Goal: Task Accomplishment & Management: Manage account settings

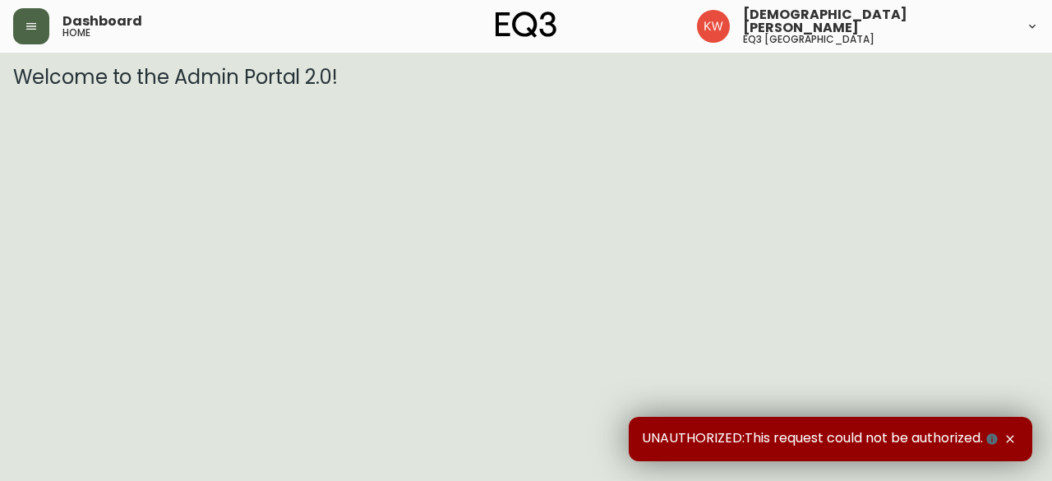
click at [41, 30] on button "button" at bounding box center [31, 26] width 36 height 36
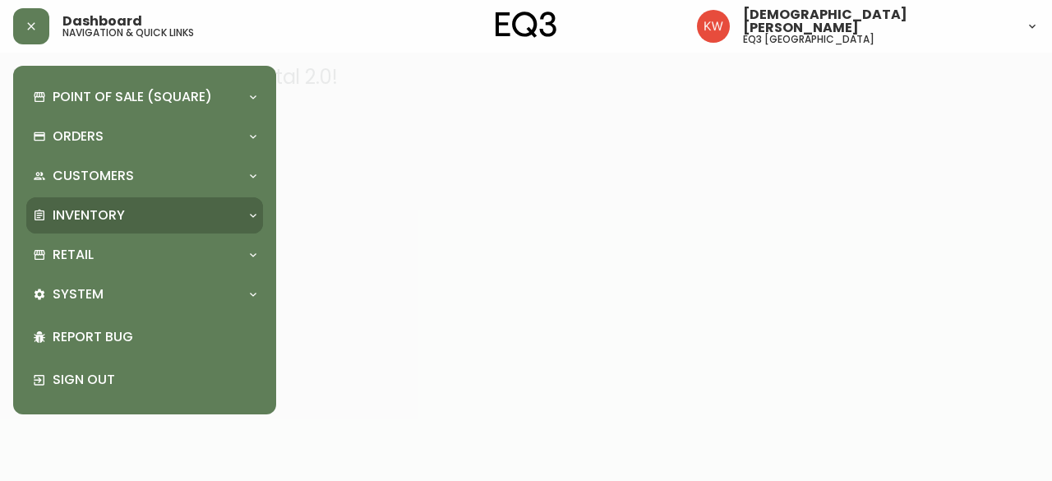
click at [99, 210] on p "Inventory" at bounding box center [89, 215] width 72 height 18
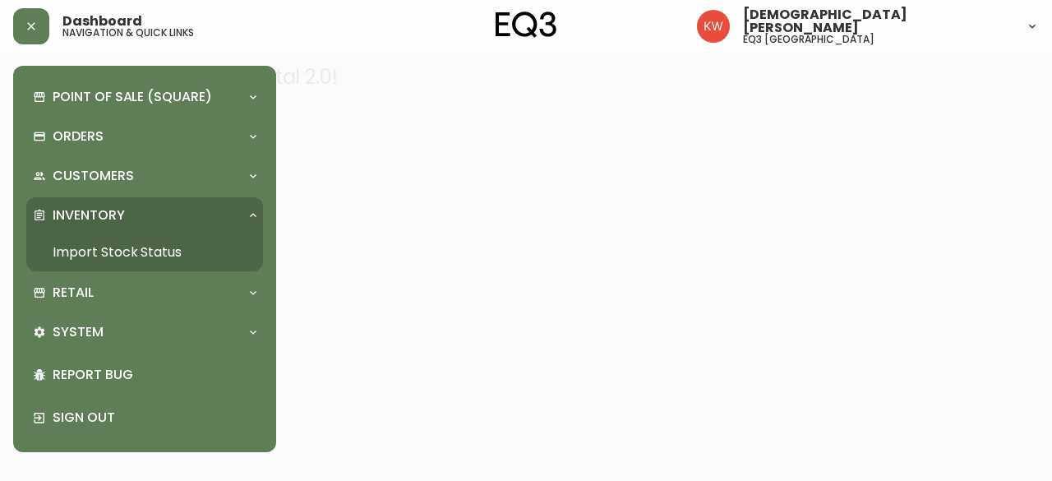
click at [115, 252] on link "Import Stock Status" at bounding box center [144, 252] width 237 height 38
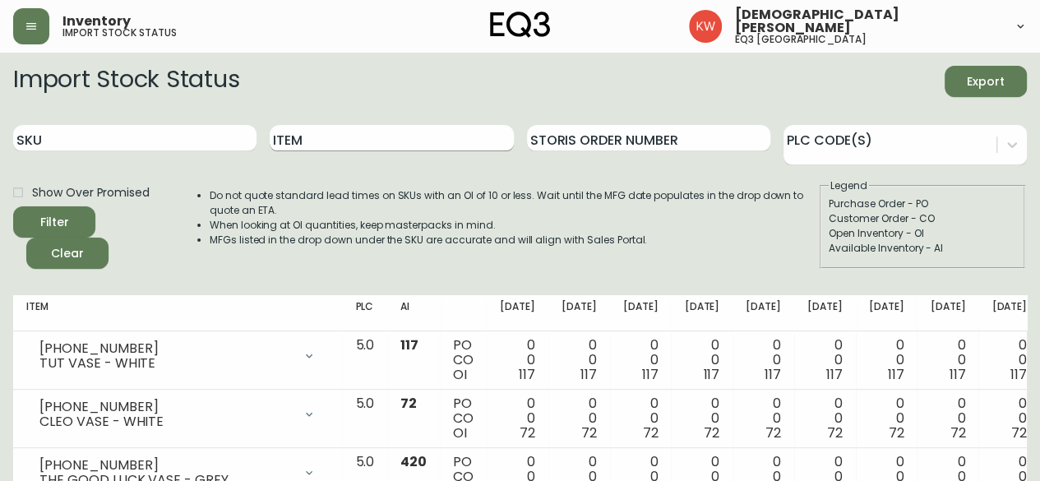
click at [384, 128] on input "Item" at bounding box center [391, 138] width 243 height 26
type input "CELLO"
click at [13, 206] on button "Filter" at bounding box center [54, 221] width 82 height 31
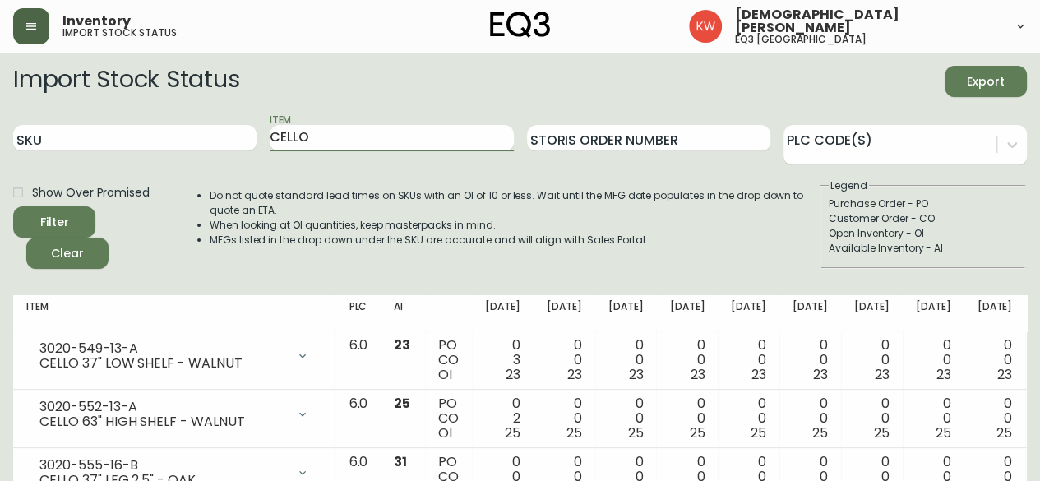
click at [36, 32] on icon "button" at bounding box center [31, 26] width 13 height 13
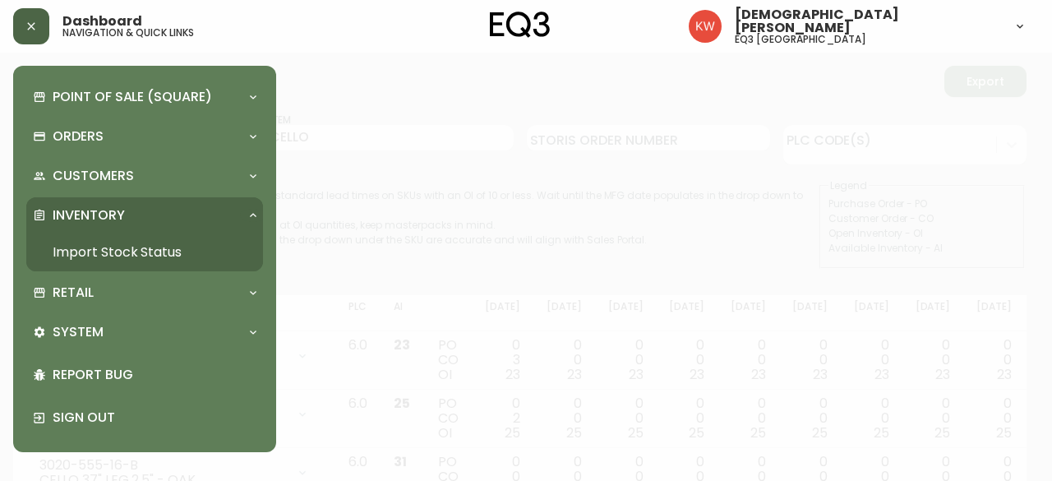
click at [264, 286] on div "Point of Sale (Square) Payments Virtual Terminal Transactions Search Terminals …" at bounding box center [144, 259] width 263 height 386
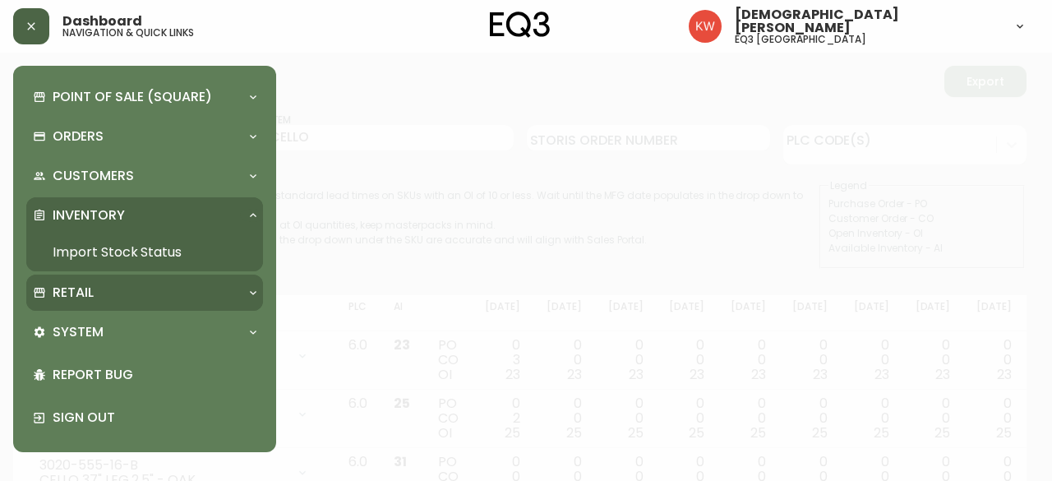
click at [250, 296] on icon at bounding box center [253, 292] width 13 height 13
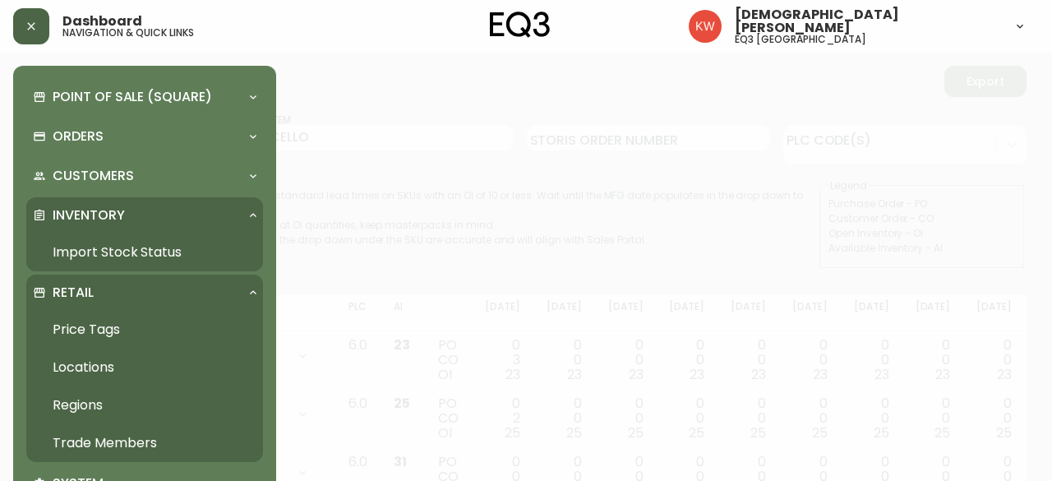
click at [123, 439] on link "Trade Members" at bounding box center [144, 443] width 237 height 38
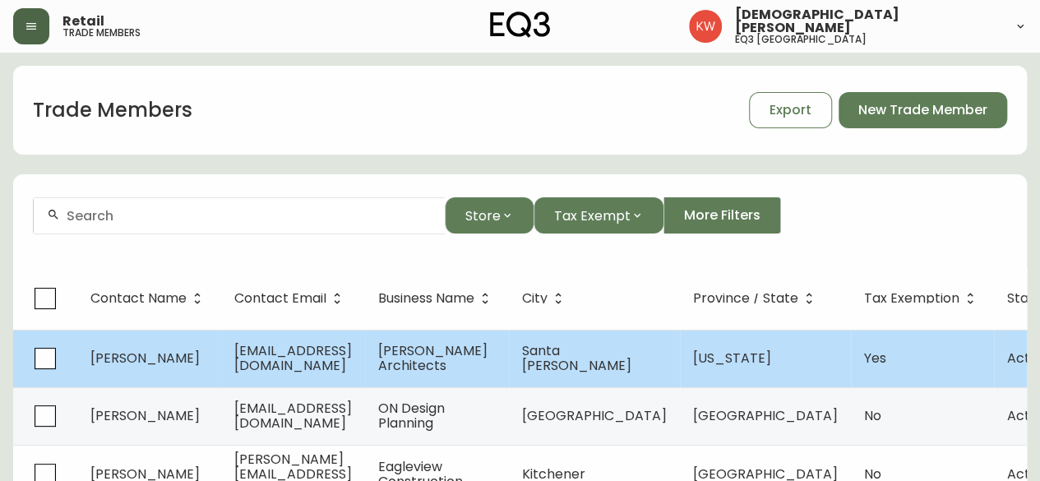
click at [365, 354] on td "camboy@winickarchitects.com" at bounding box center [293, 359] width 144 height 58
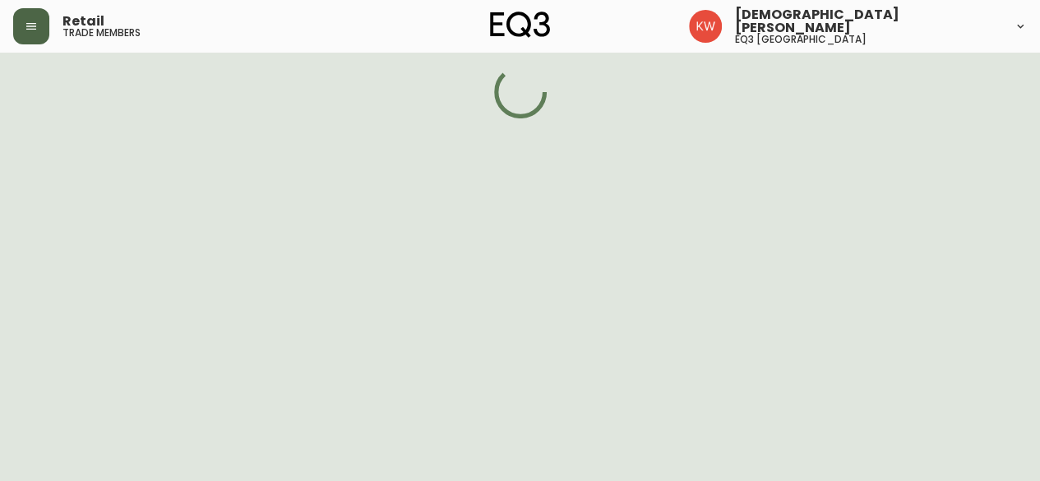
select select "CA"
select select "US"
select select "US_EN"
select select "Other"
select select "Architect"
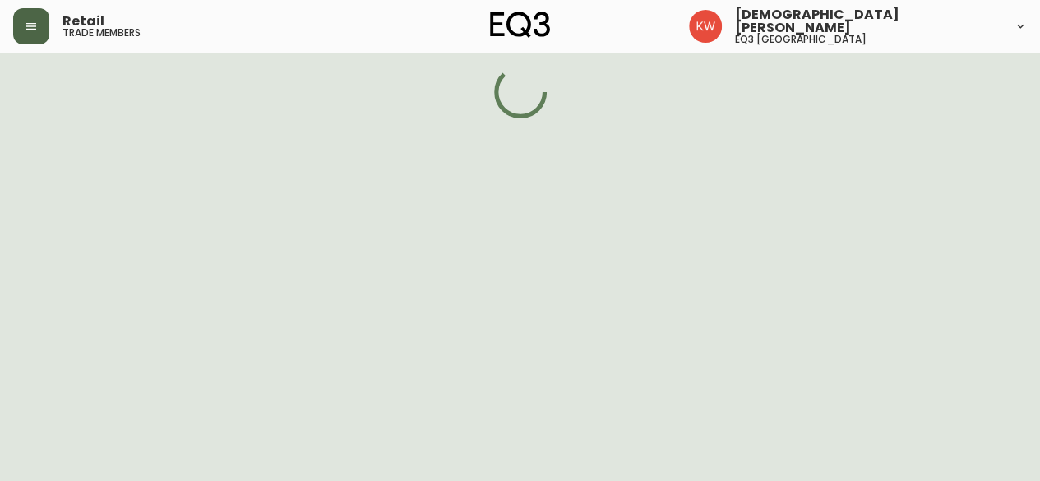
select select "true"
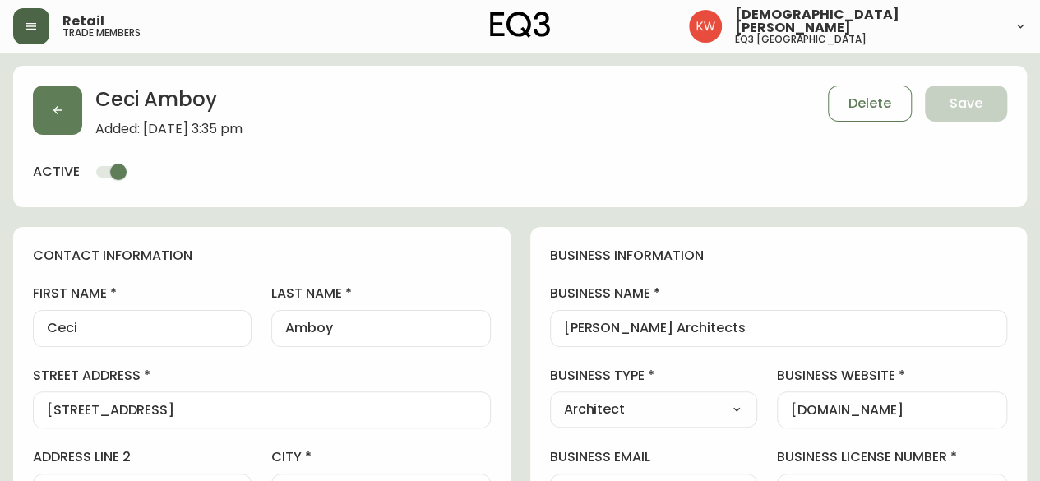
type input "EQ3 US Trade - Formally East"
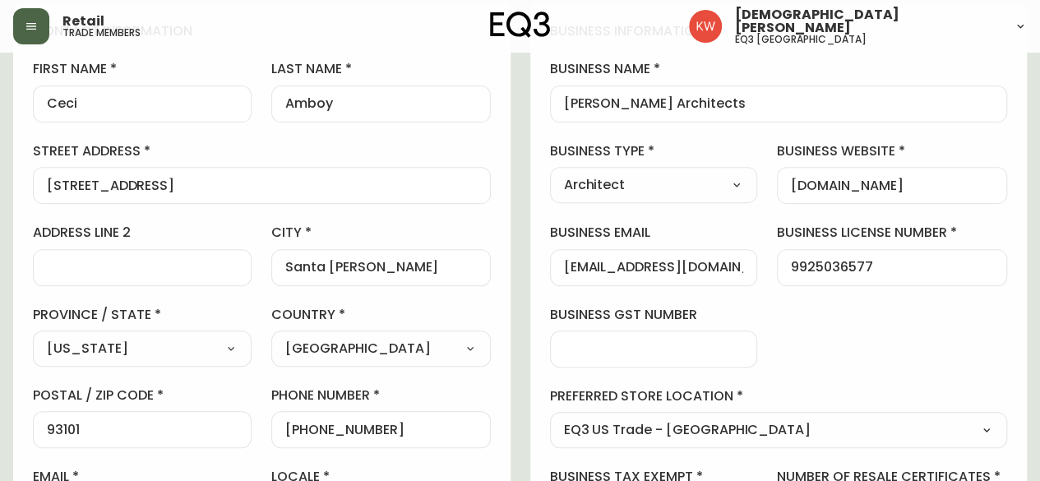
scroll to position [247, 0]
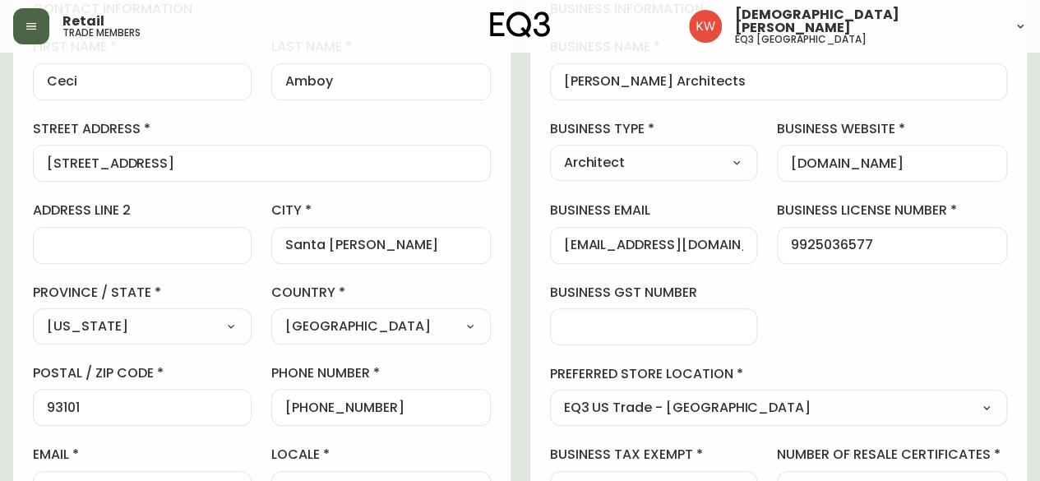
click at [820, 412] on select "Select - Store locations EQ3 Brossard EQ3 Burlington EQ3 Calgary EQ3 Montréal -…" at bounding box center [779, 408] width 458 height 25
select select "cjw10z96m00006gs08l3o91tv"
click at [550, 396] on select "Select - Store locations EQ3 Brossard EQ3 Burlington EQ3 Calgary EQ3 Montréal -…" at bounding box center [779, 408] width 458 height 25
type input "EQ3 Calgary"
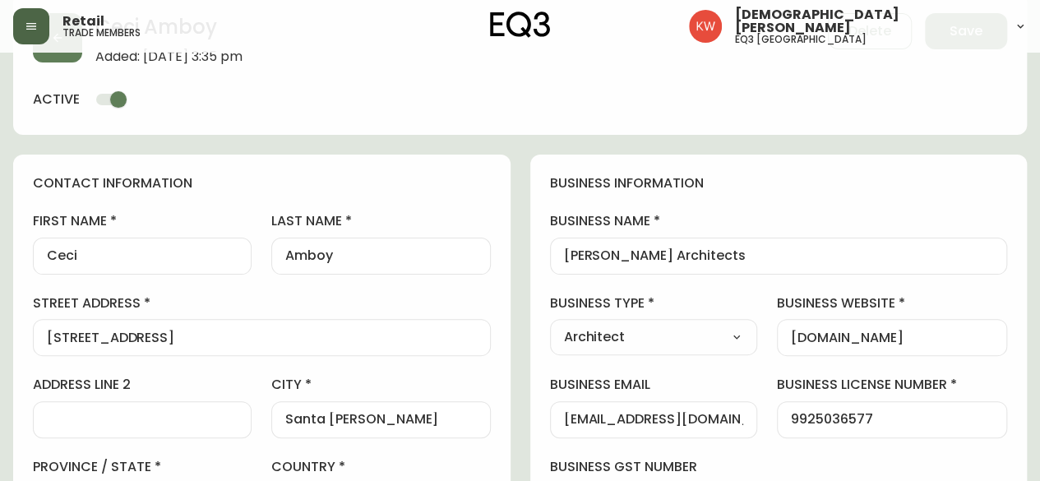
scroll to position [0, 0]
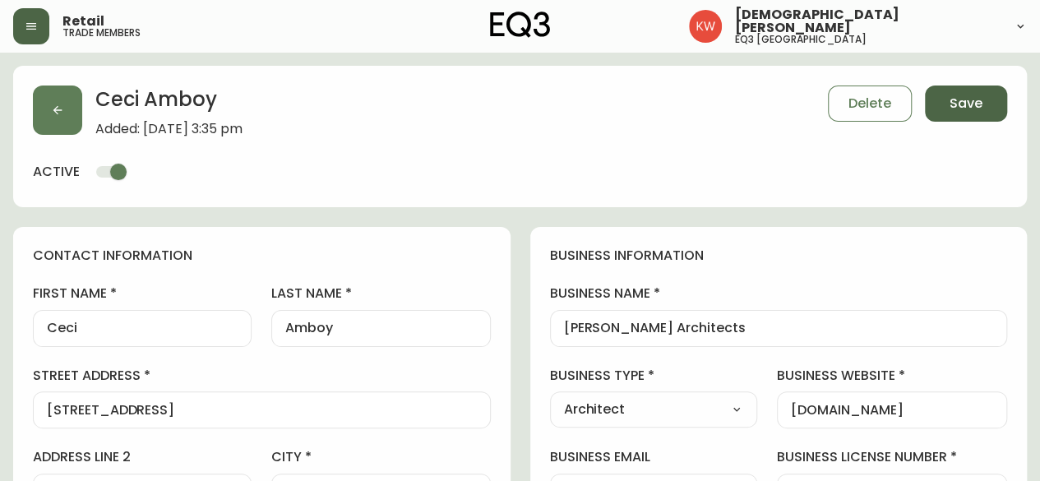
click at [971, 104] on span "Save" at bounding box center [965, 104] width 33 height 18
select select
type input "Other"
select select "Other"
click at [49, 106] on button "button" at bounding box center [57, 109] width 49 height 49
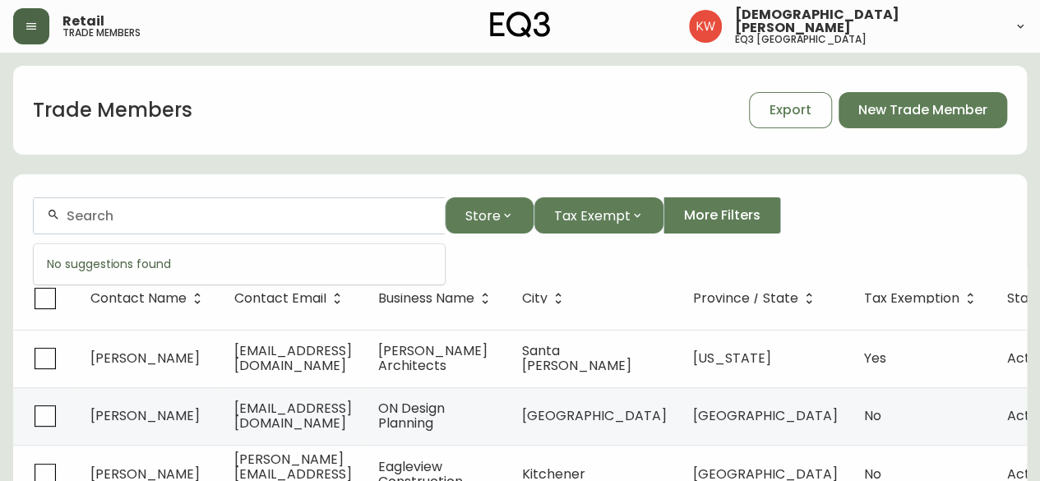
click at [139, 213] on input "text" at bounding box center [249, 216] width 365 height 16
paste input "info@sarahwardinteriors.com"
type input "info@sarahwardinteriors.com"
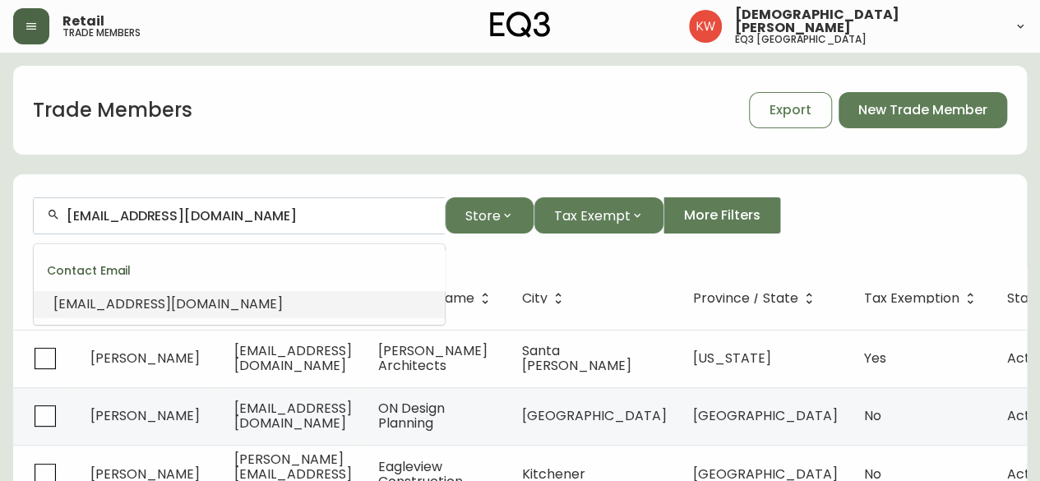
click at [80, 312] on span "info@sarahwardinteriors.com" at bounding box center [167, 303] width 229 height 19
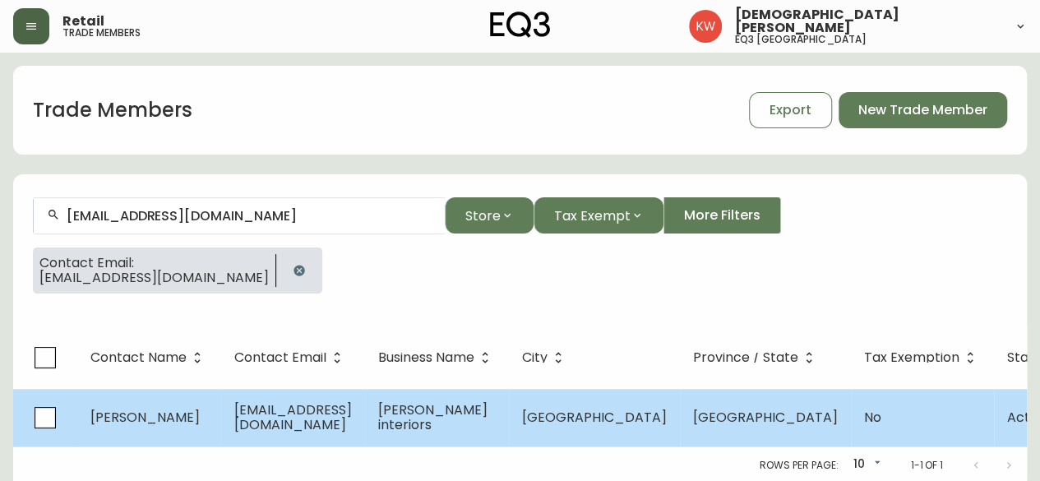
click at [133, 403] on td "sarah ward" at bounding box center [149, 418] width 144 height 58
select select "AB"
select select "CA"
select select "CA_EN"
select select "Other"
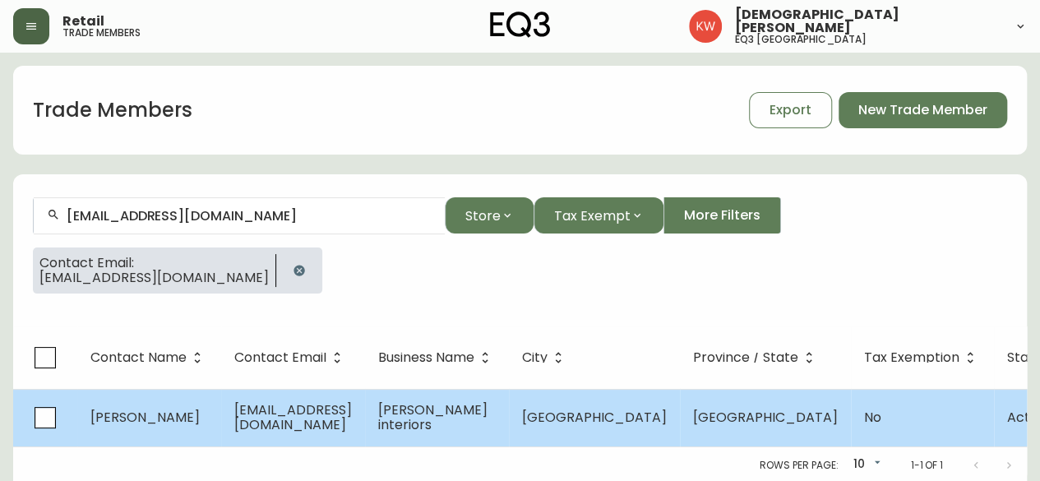
select select "false"
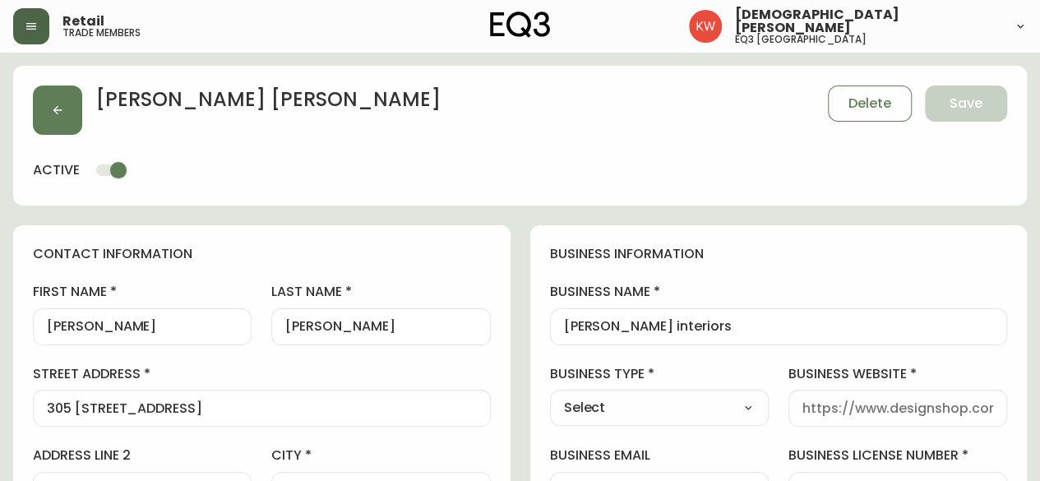
type input "EQ3 Calgary"
select select "cjw10z96m00006gs08l3o91tv"
click at [53, 326] on input "sarah" at bounding box center [142, 327] width 191 height 16
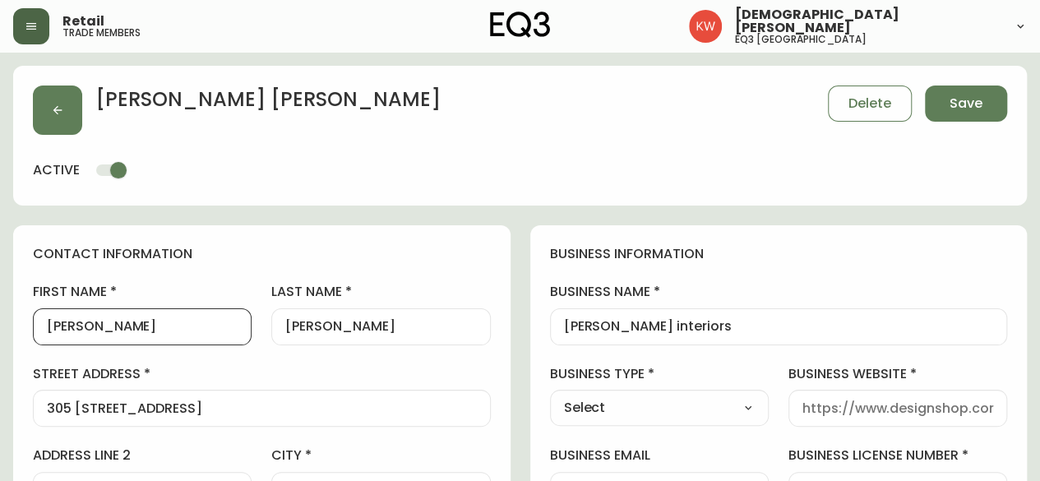
type input "Sarah"
click at [293, 324] on input "ward" at bounding box center [380, 327] width 191 height 16
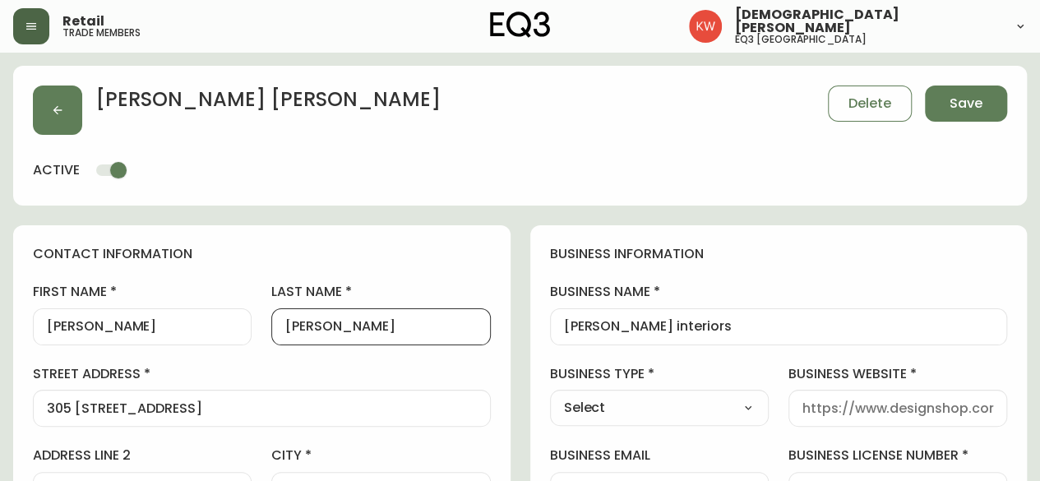
type input "Ward"
click at [59, 100] on button "button" at bounding box center [57, 109] width 49 height 49
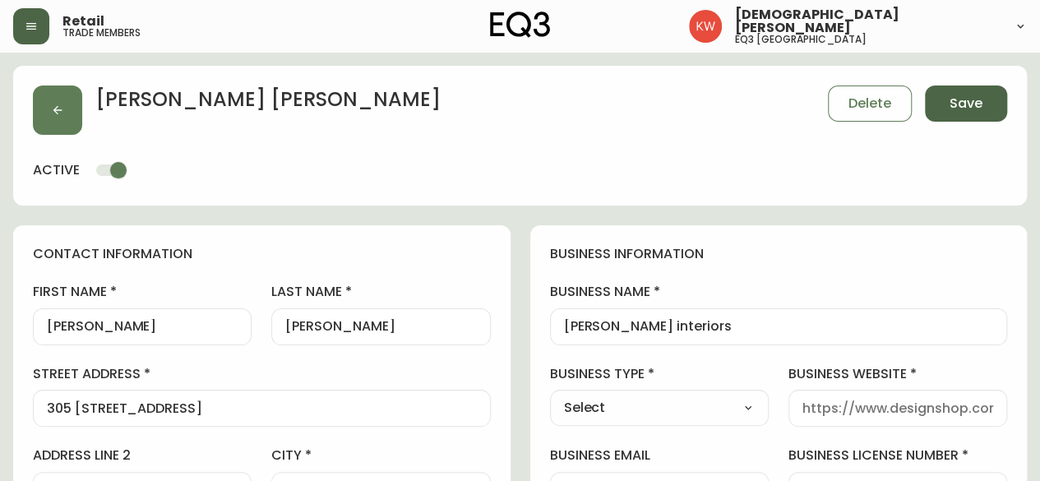
click at [957, 108] on span "Save" at bounding box center [965, 104] width 33 height 18
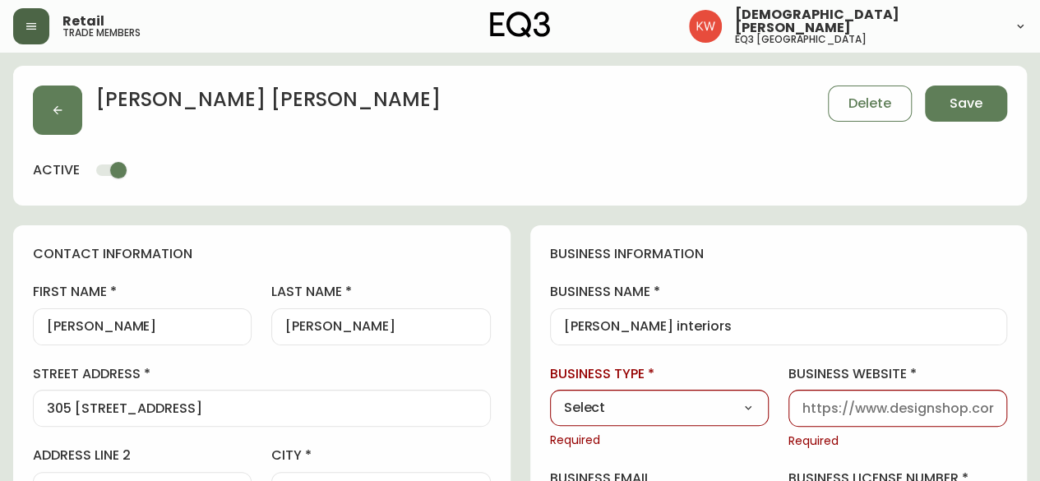
click at [635, 395] on select "Select Interior Designer Architect Home Builder Contractor Real Estate Agent Ho…" at bounding box center [659, 407] width 219 height 25
select select "Interior Designer"
click at [550, 395] on select "Select Interior Designer Architect Home Builder Contractor Real Estate Agent Ho…" at bounding box center [659, 407] width 219 height 25
type input "Interior Designer"
click at [885, 407] on input "business website" at bounding box center [897, 408] width 191 height 16
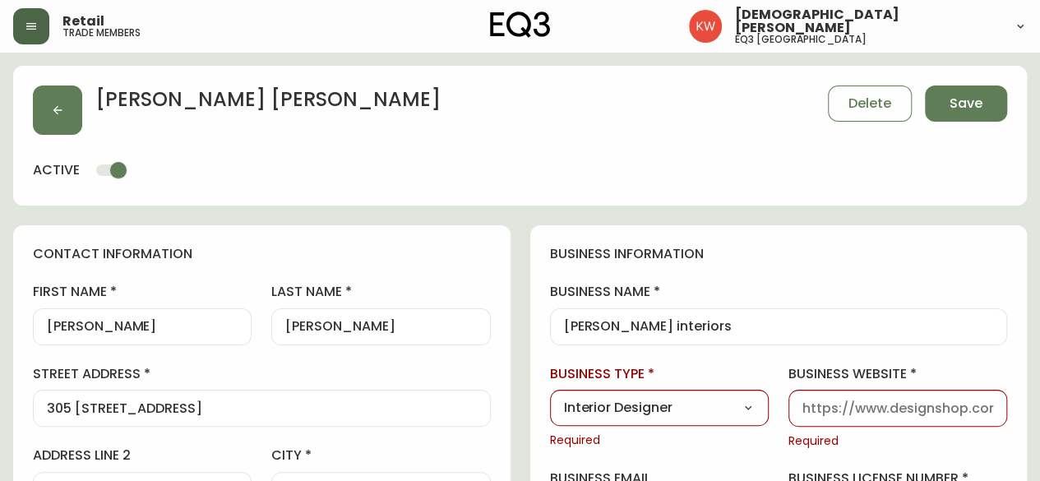
type input "www.eq3.com"
click at [1000, 101] on button "Save" at bounding box center [966, 103] width 82 height 36
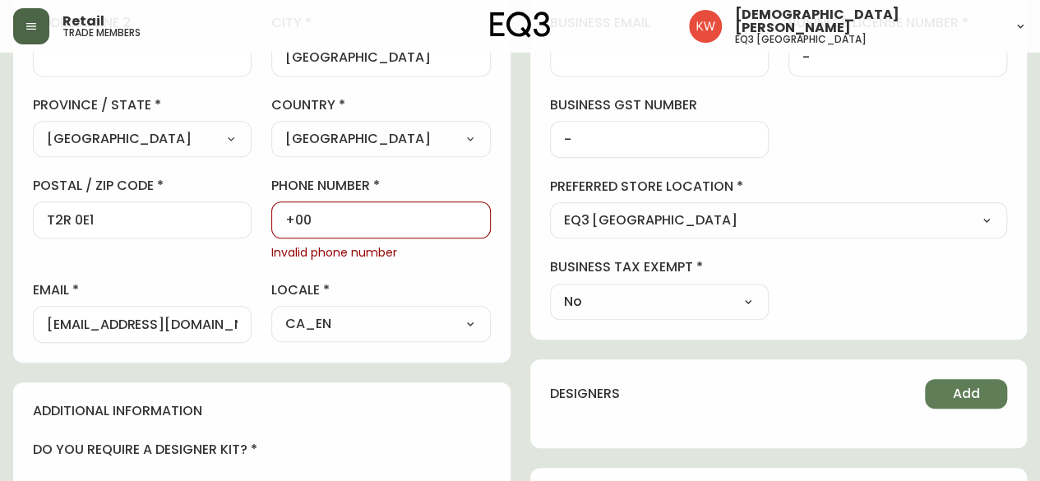
scroll to position [493, 0]
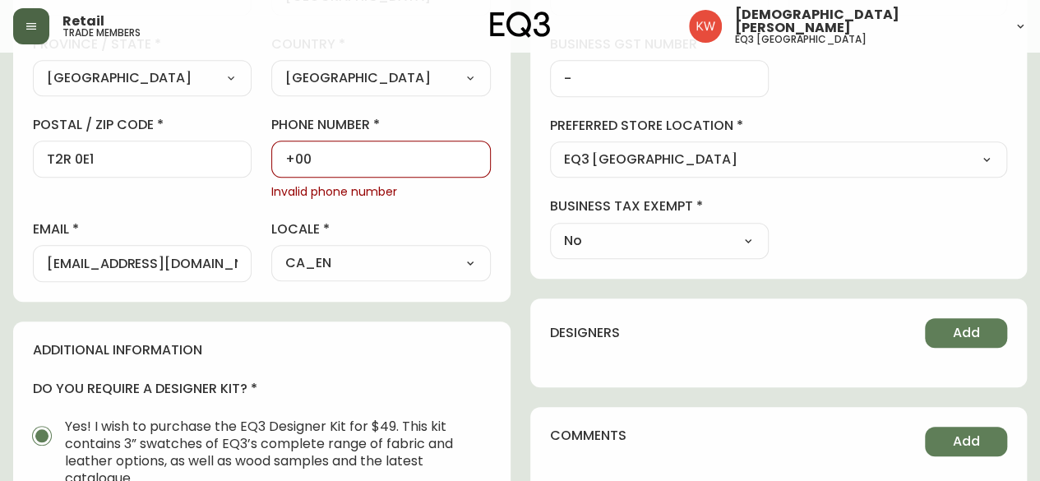
click at [357, 155] on input "+00" at bounding box center [380, 159] width 191 height 16
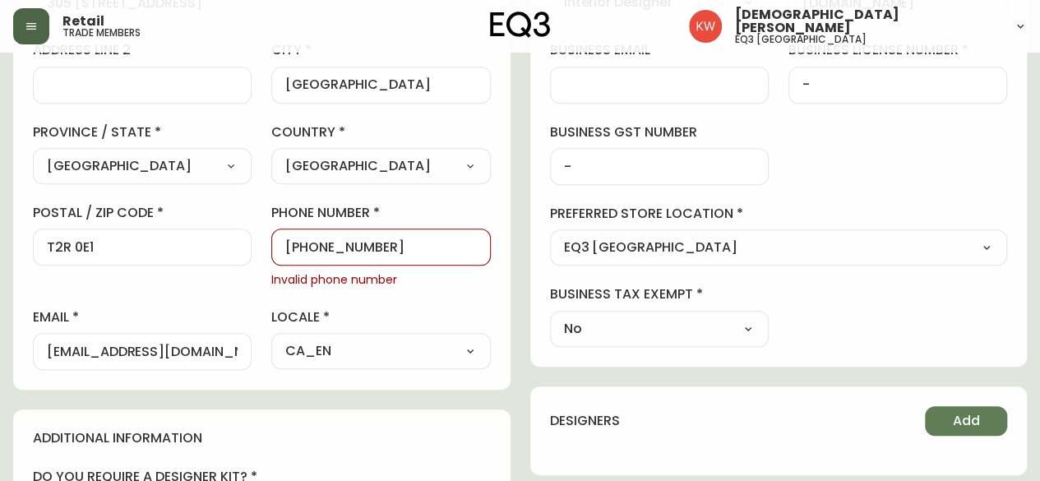
scroll to position [0, 0]
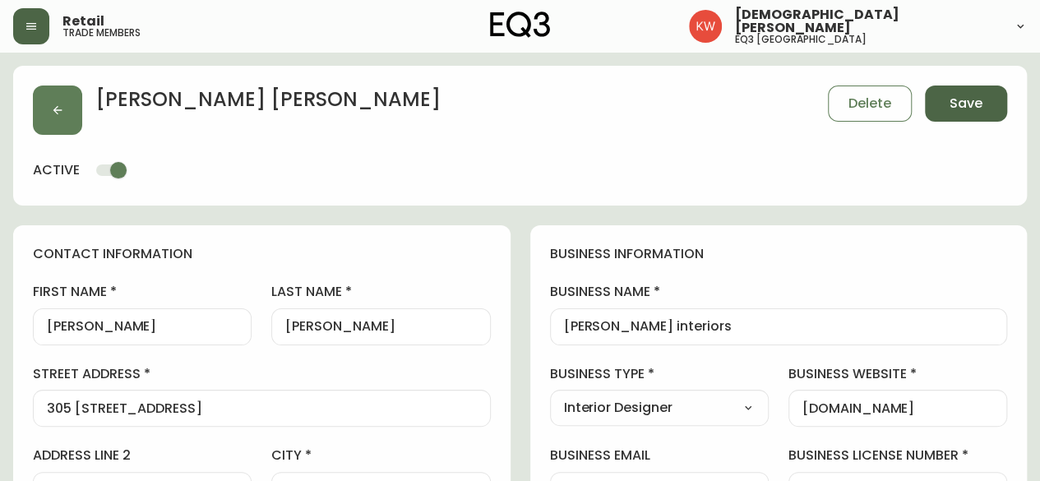
type input "+4032128080"
click at [955, 101] on span "Save" at bounding box center [965, 104] width 33 height 18
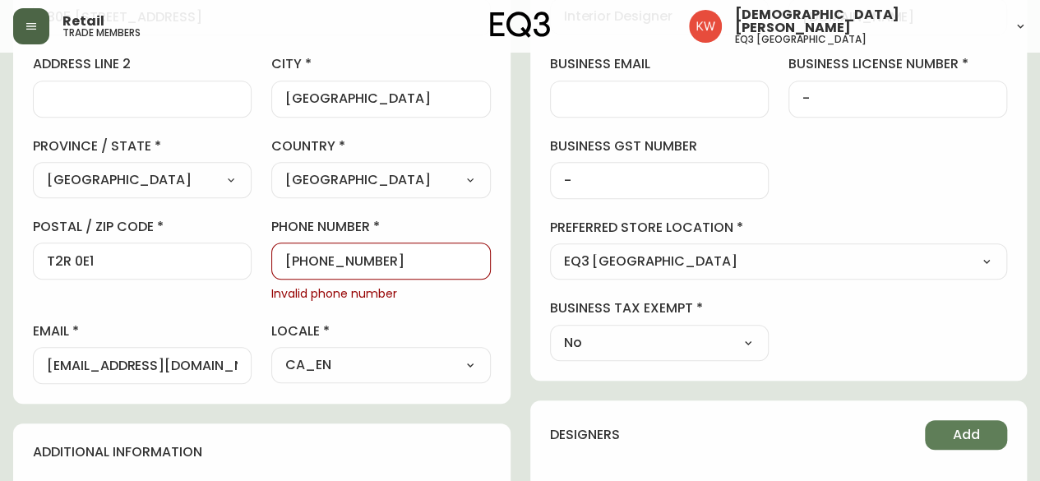
scroll to position [411, 0]
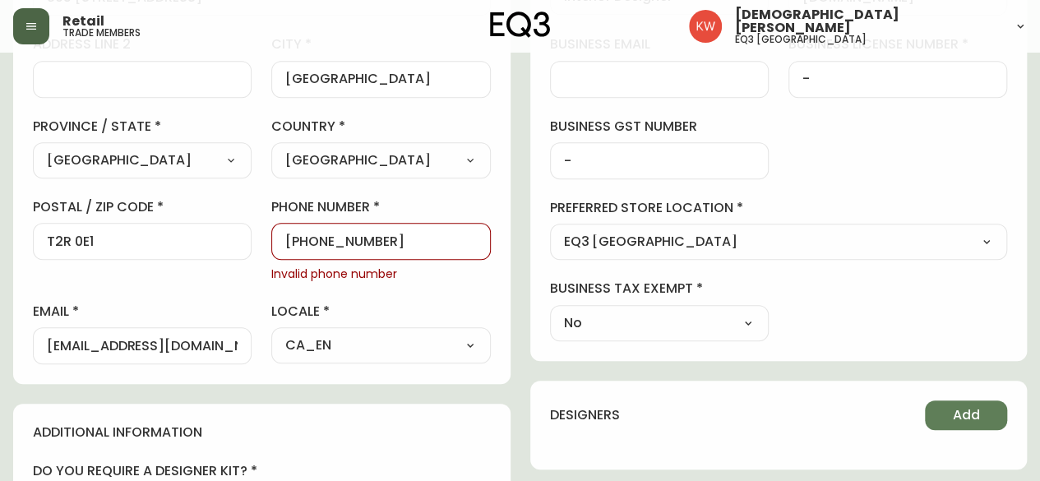
click at [395, 236] on input "+4032128080" at bounding box center [380, 241] width 191 height 16
drag, startPoint x: 395, startPoint y: 236, endPoint x: 206, endPoint y: 200, distance: 192.5
click at [206, 200] on div "first name Sarah last name Ward street address 305 605 11 avenye SW address lin…" at bounding box center [262, 118] width 458 height 492
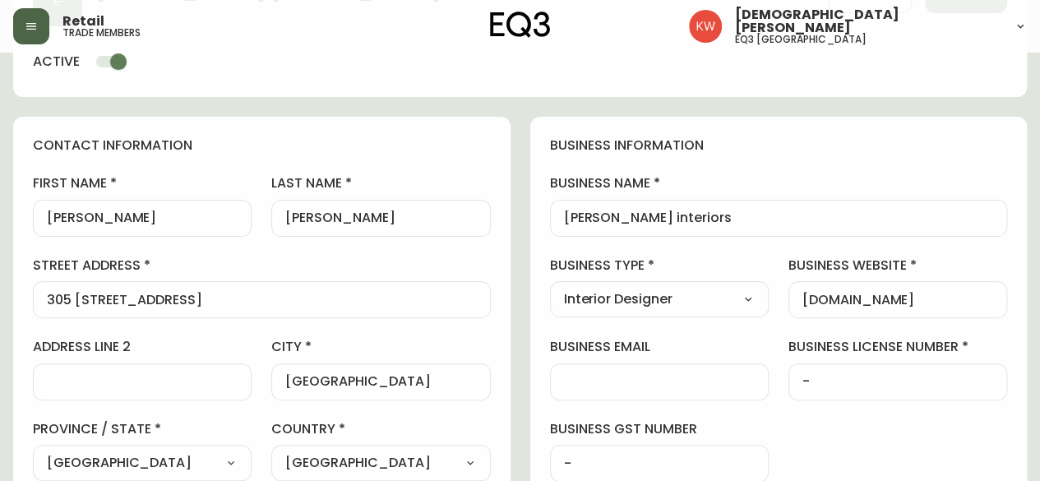
scroll to position [0, 0]
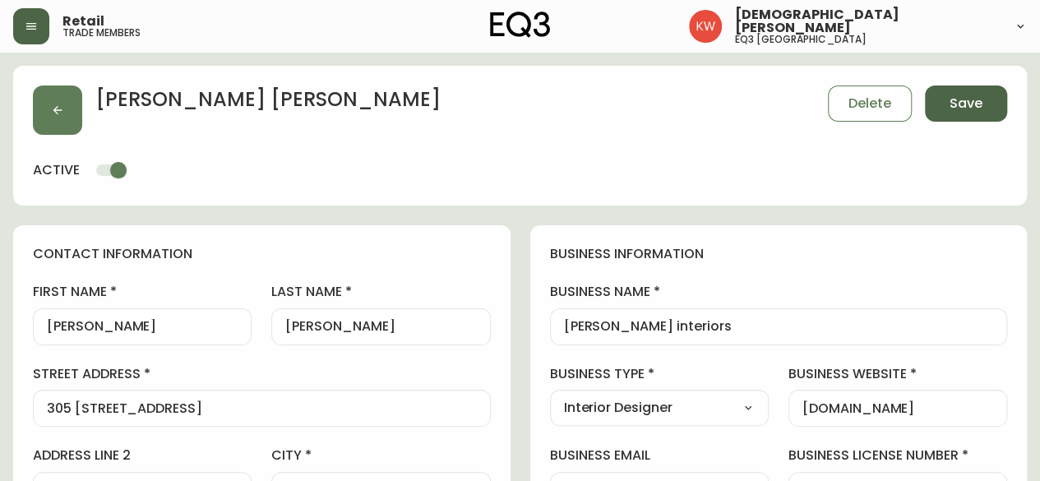
type input "403-212-8080"
click at [955, 104] on span "Save" at bounding box center [965, 104] width 33 height 18
select select
type input "+14032128080"
type input "Other"
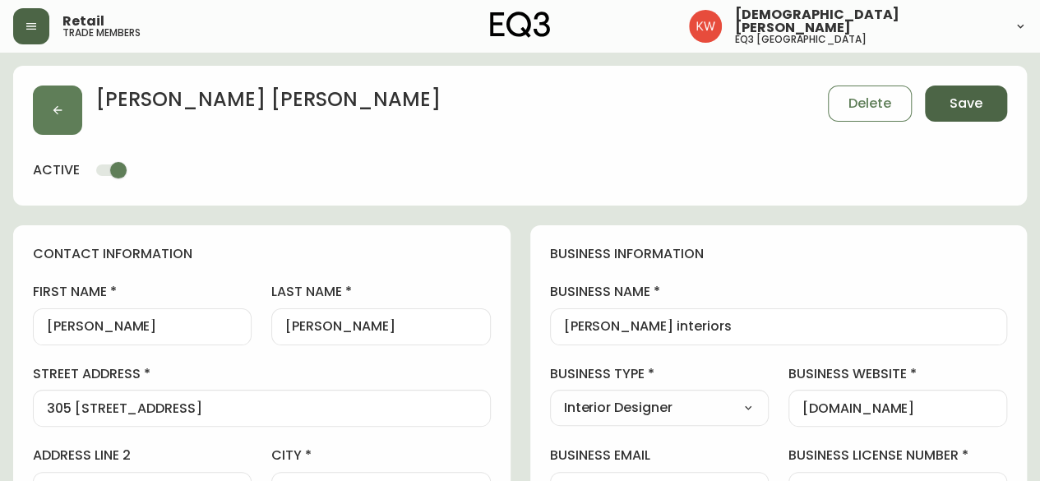
select select "Other"
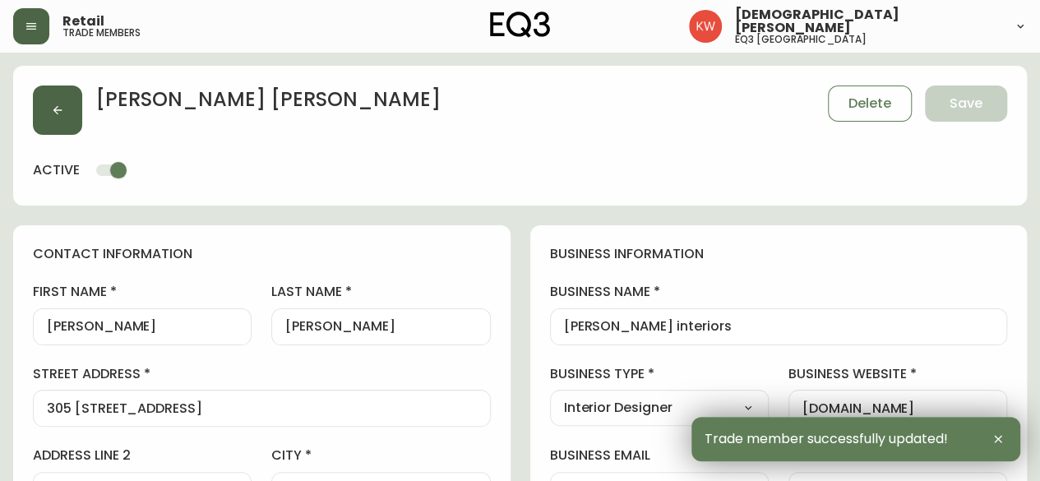
click at [62, 112] on icon "button" at bounding box center [57, 110] width 13 height 13
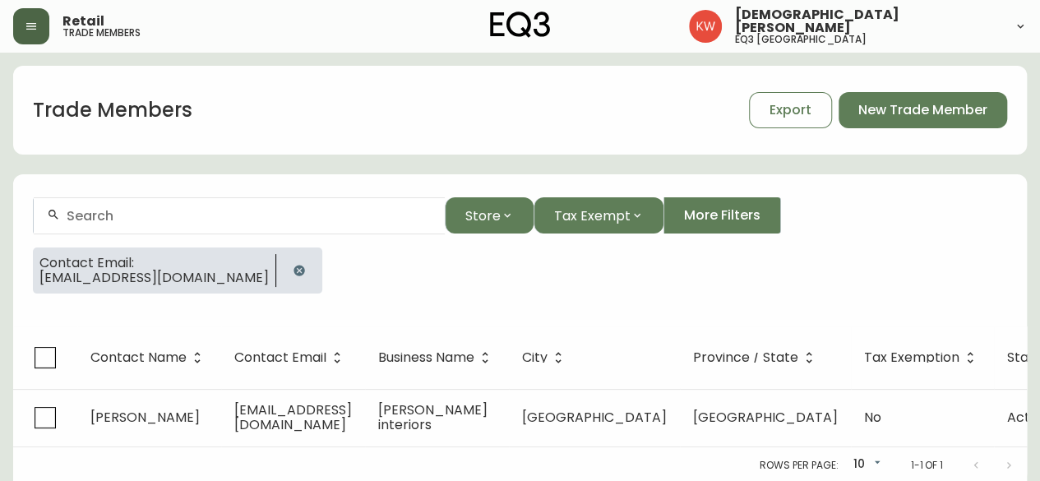
click at [293, 265] on icon "button" at bounding box center [298, 270] width 11 height 11
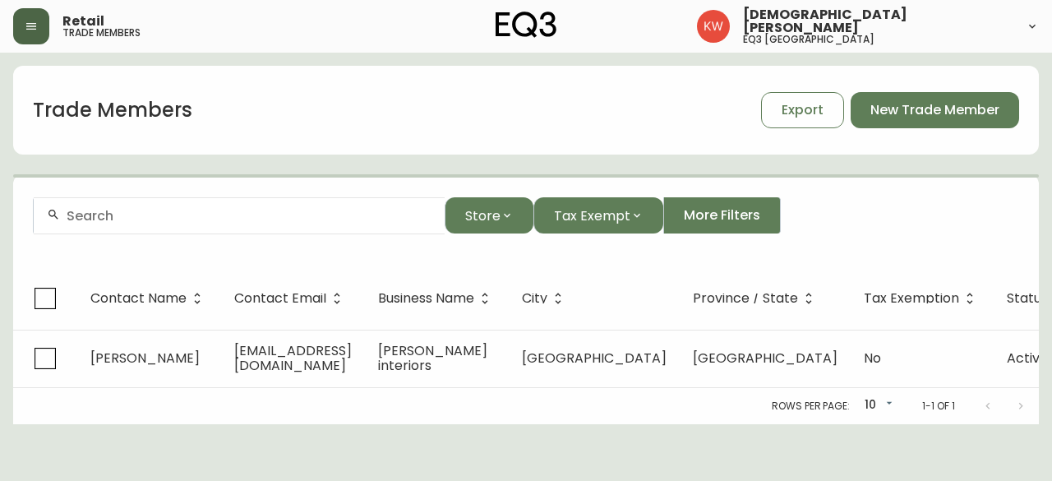
click at [212, 224] on div at bounding box center [239, 215] width 411 height 37
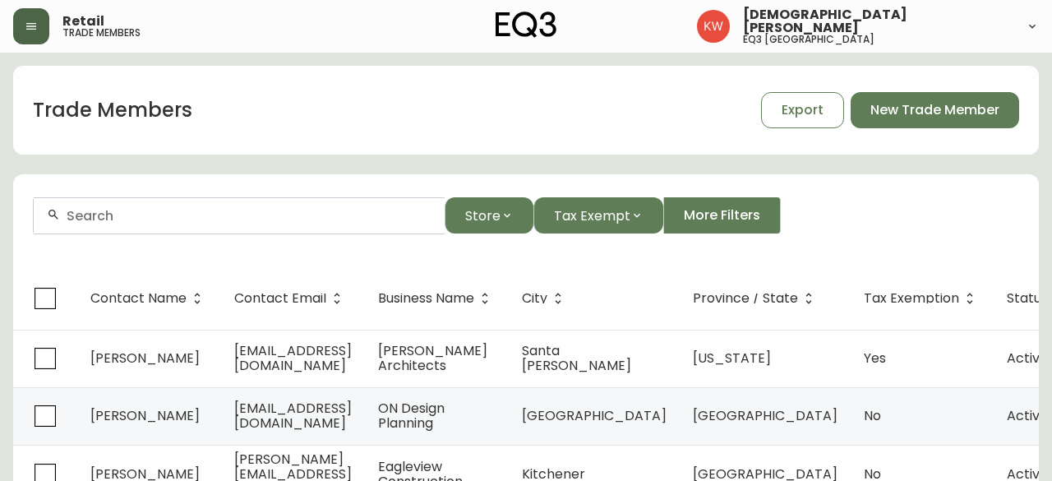
paste input "hpeterson@hakocabinets.com"
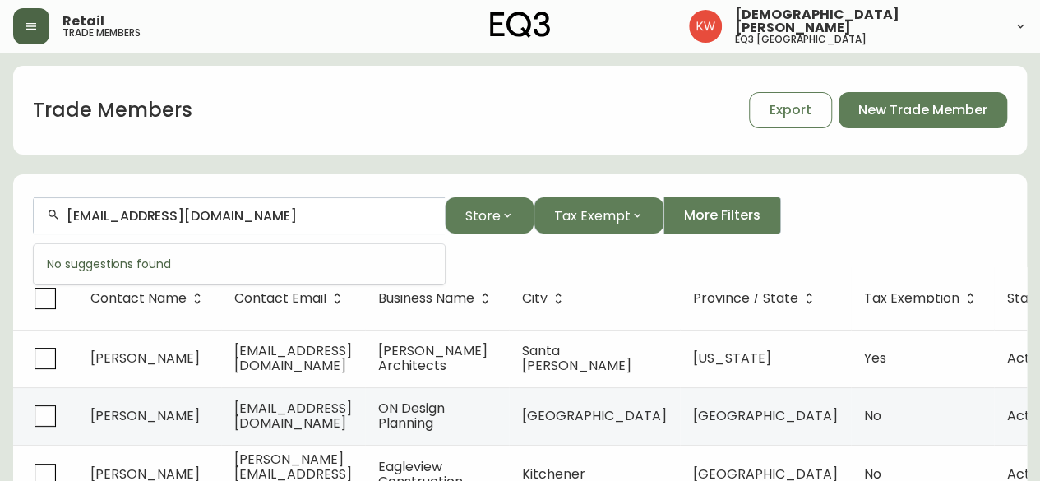
type input "hpeterson@hakocabinets.com"
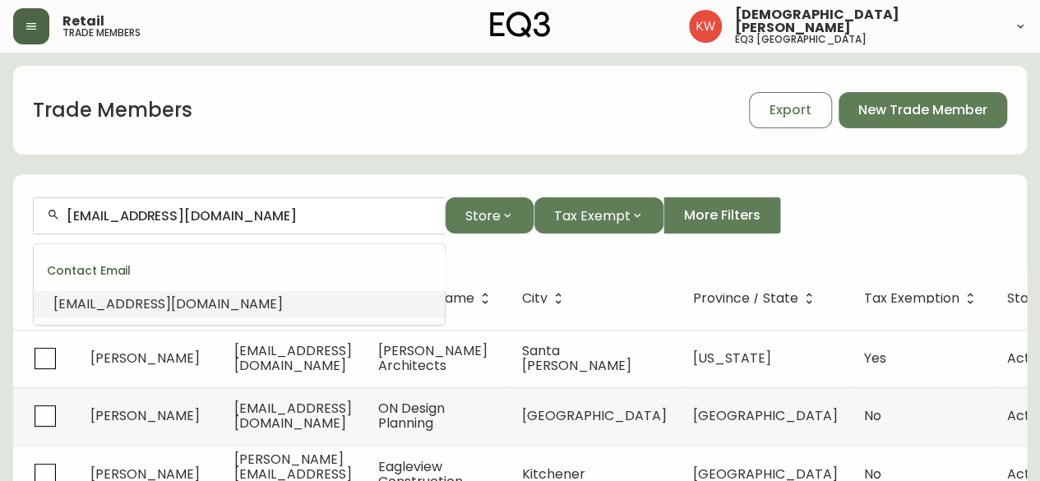
click at [192, 308] on span "hpeterson@hakocabinets.com" at bounding box center [167, 303] width 229 height 19
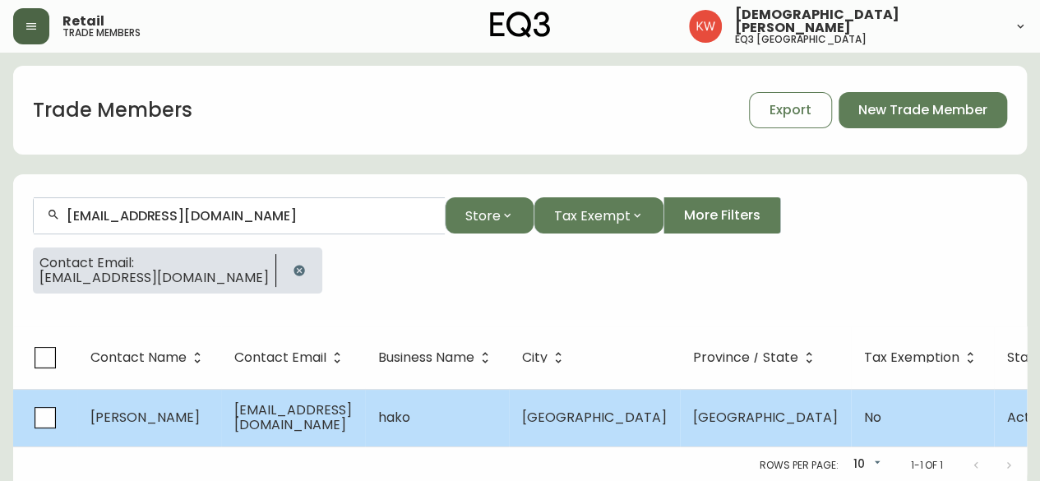
click at [352, 410] on span "hpeterson@hakocabinets.com" at bounding box center [293, 417] width 118 height 34
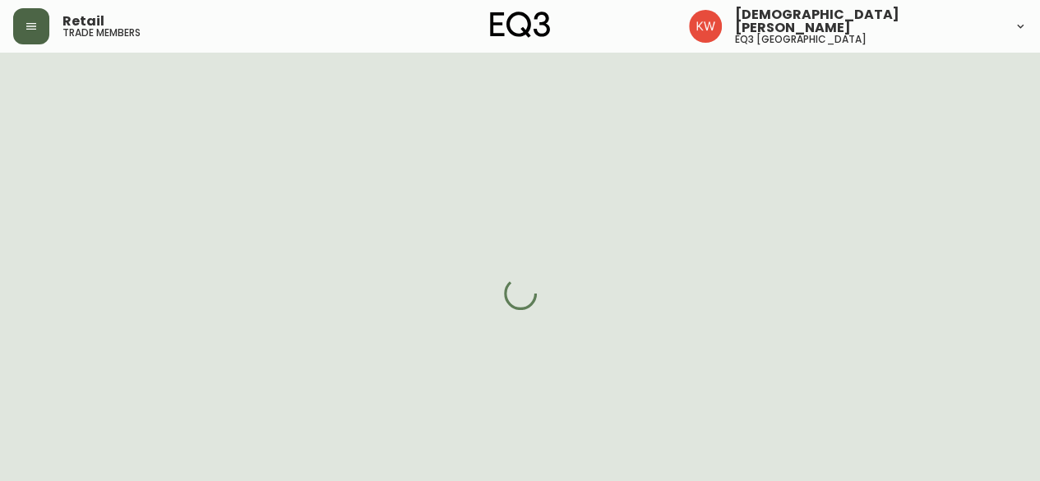
select select "AB"
select select "CA"
select select "CA_EN"
select select "Other"
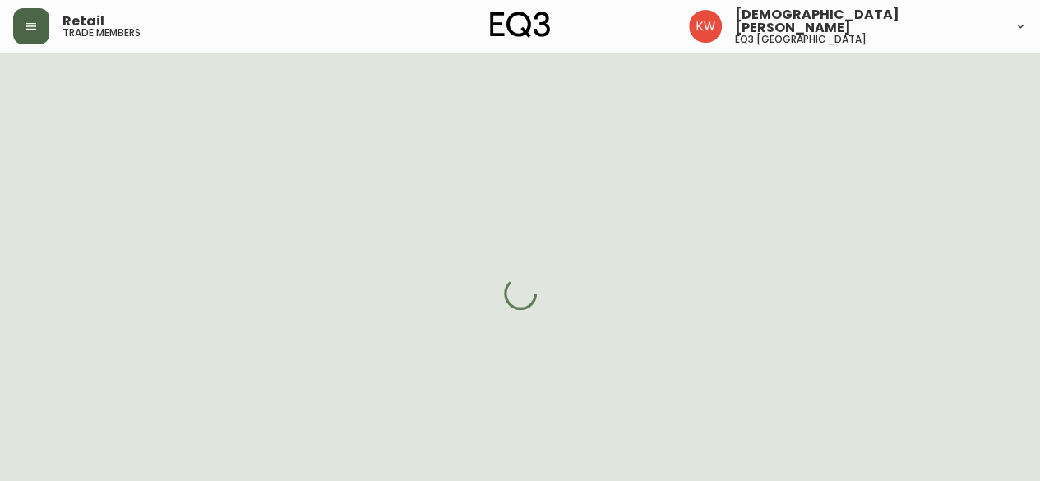
select select "cjw10z96m00006gs08l3o91tv"
select select "false"
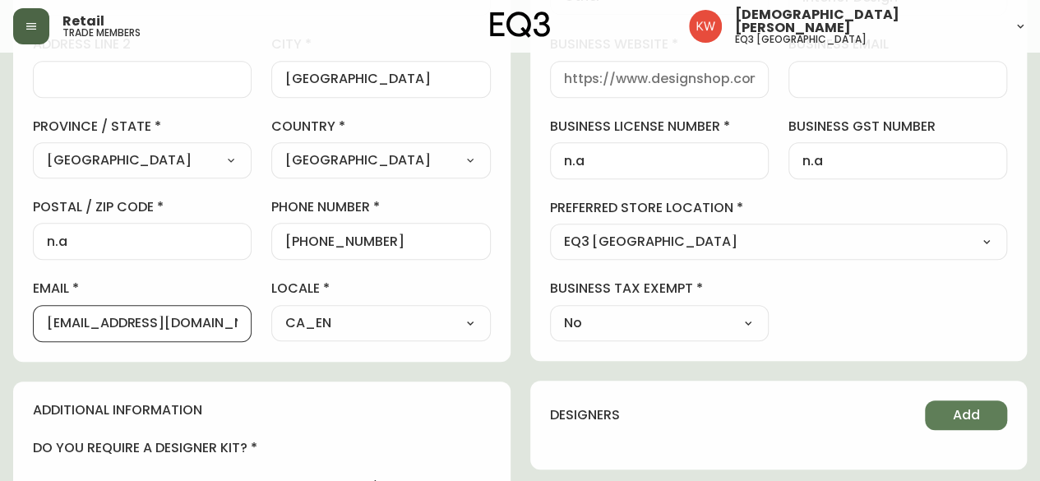
scroll to position [0, 12]
drag, startPoint x: 127, startPoint y: 318, endPoint x: 317, endPoint y: 328, distance: 191.0
click at [317, 328] on div "first name heather last name peterson street address - address line 2 city calg…" at bounding box center [262, 106] width 458 height 469
click at [625, 82] on input "business website" at bounding box center [659, 80] width 191 height 16
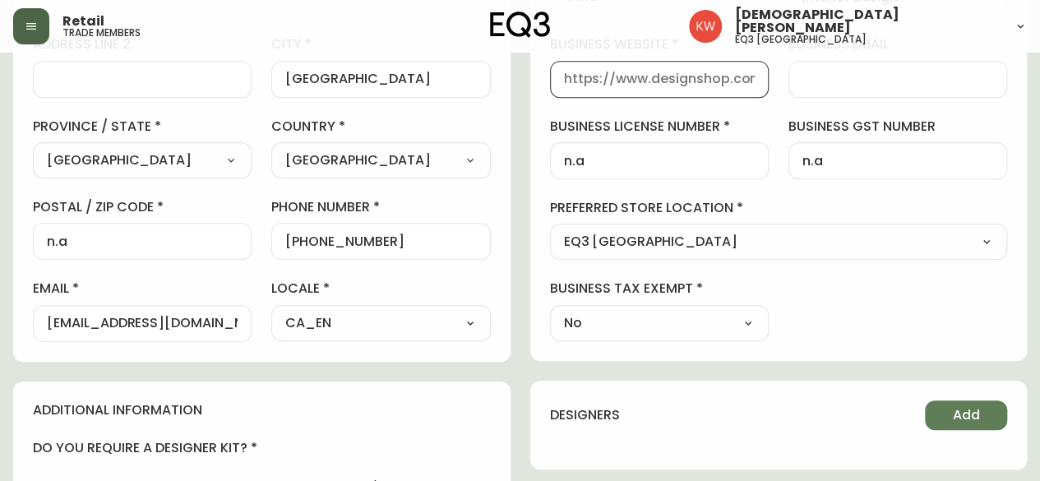
paste input "hakocabinets.com"
type input "hakocabinets.com"
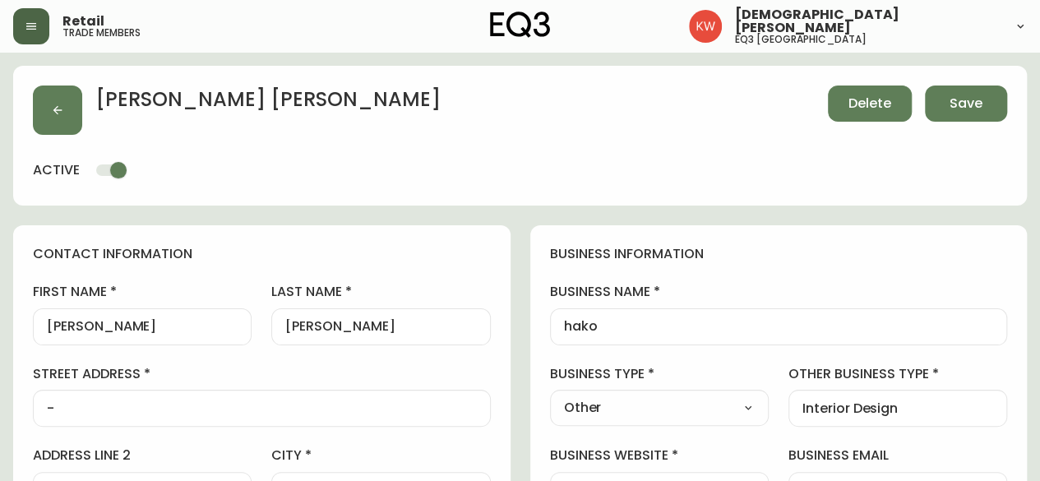
click at [874, 104] on span "Delete" at bounding box center [869, 104] width 43 height 18
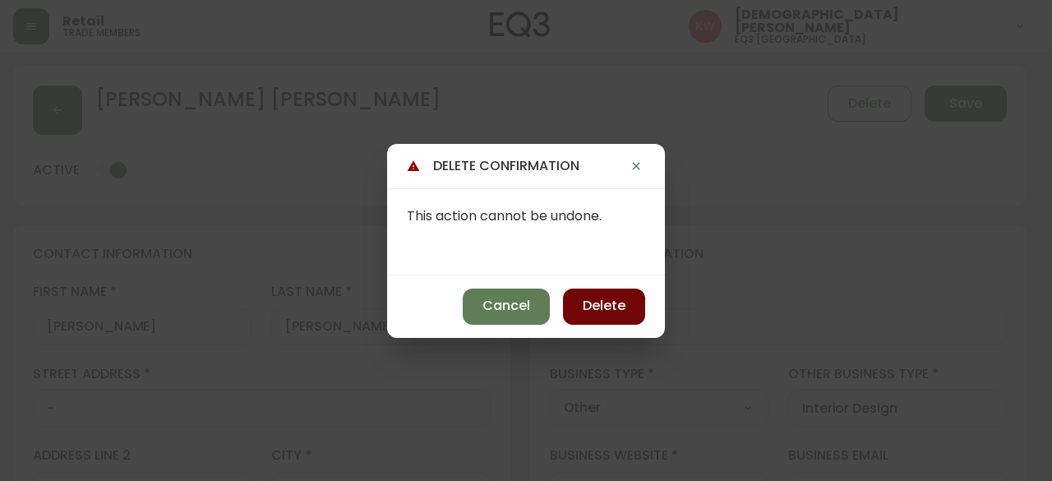
click at [618, 297] on span "Delete" at bounding box center [604, 306] width 43 height 18
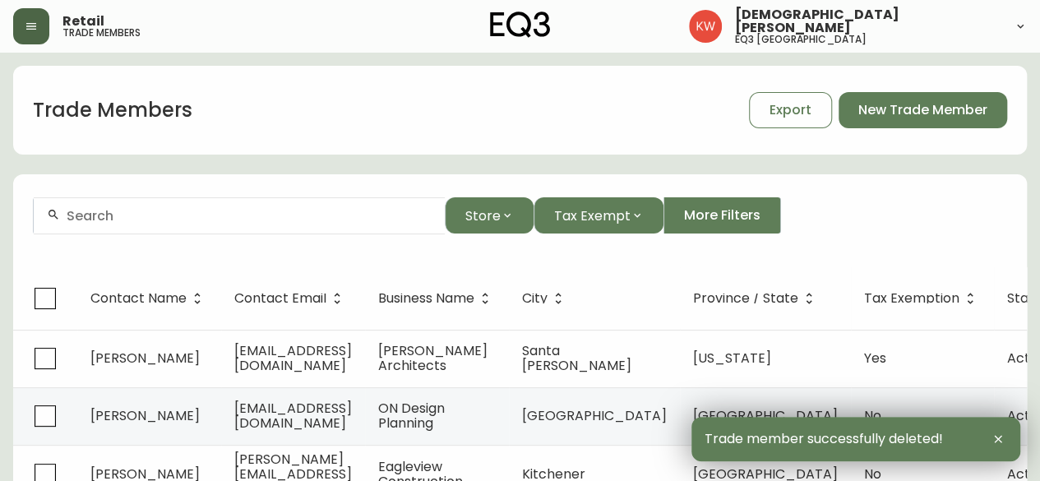
click at [160, 216] on input "text" at bounding box center [249, 216] width 365 height 16
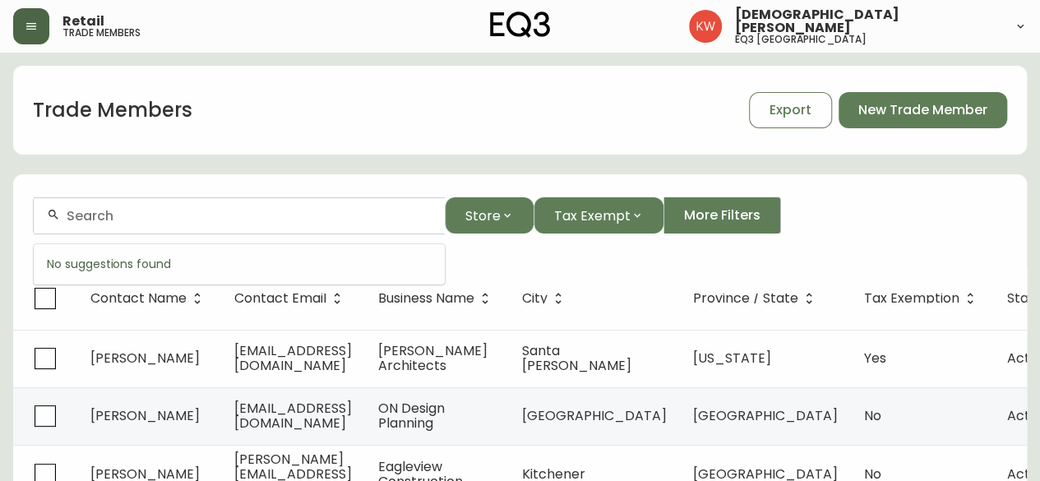
paste input "greyst@telus.net"
type input "greyst@telus.net"
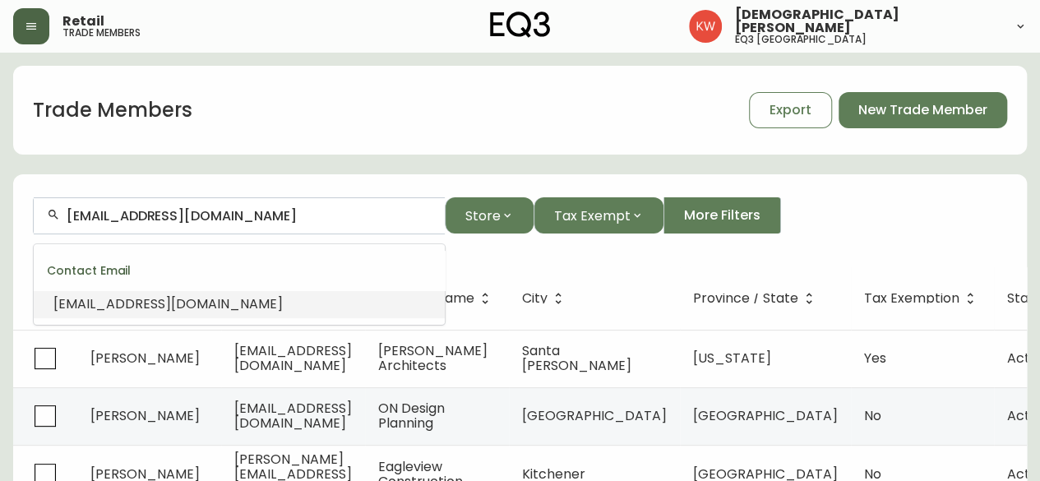
click at [174, 298] on li "greyst@telus.net" at bounding box center [239, 304] width 411 height 28
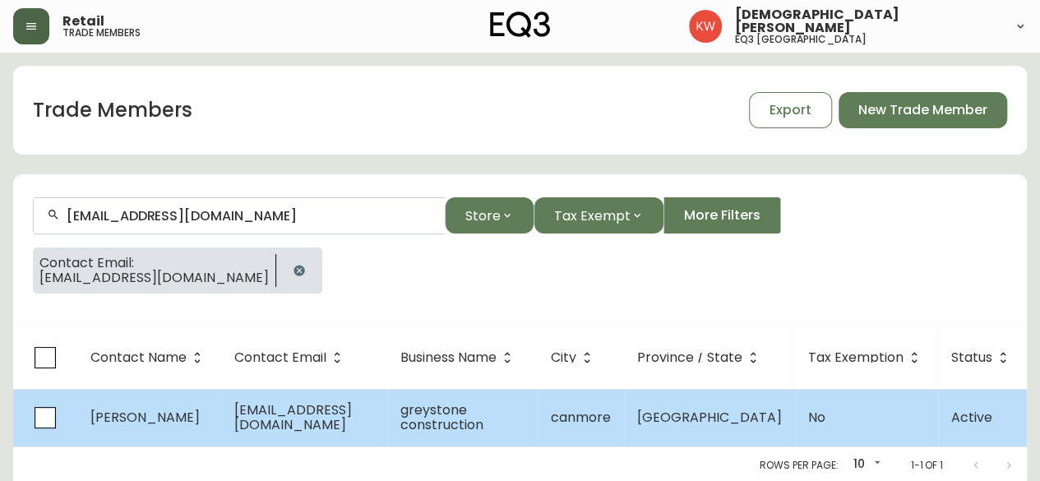
click at [171, 415] on td "irene zinkan" at bounding box center [149, 418] width 144 height 58
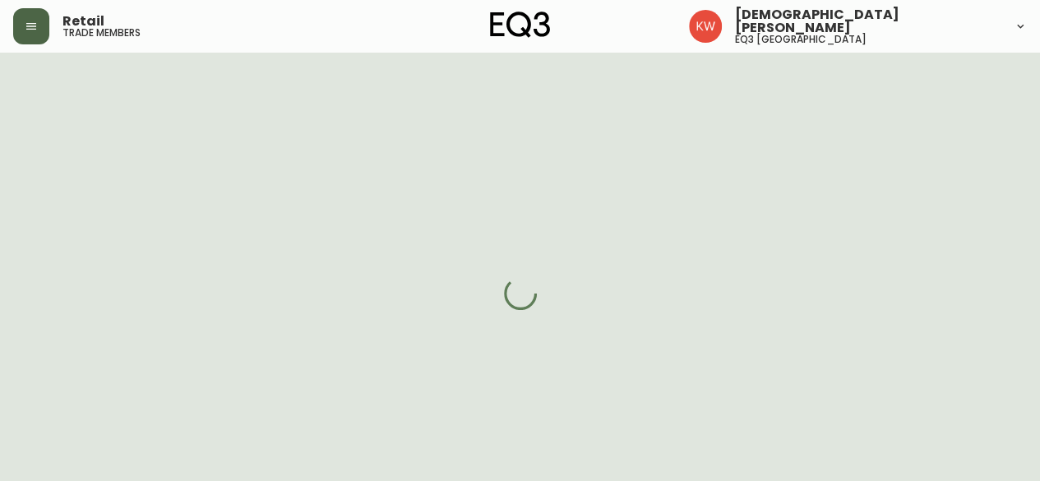
select select "AB"
select select "CA"
select select "CA_EN"
select select "Other"
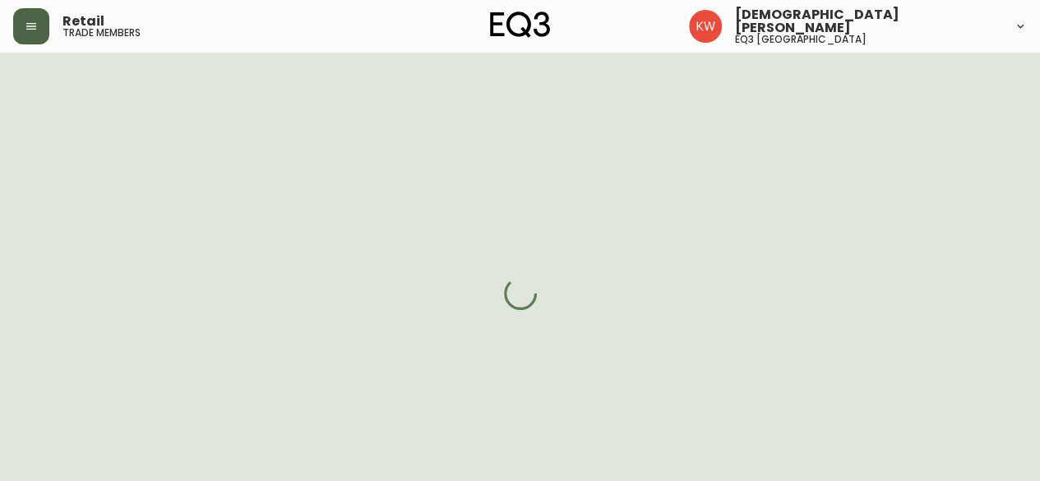
select select "cjw10z96m00006gs08l3o91tv"
select select "false"
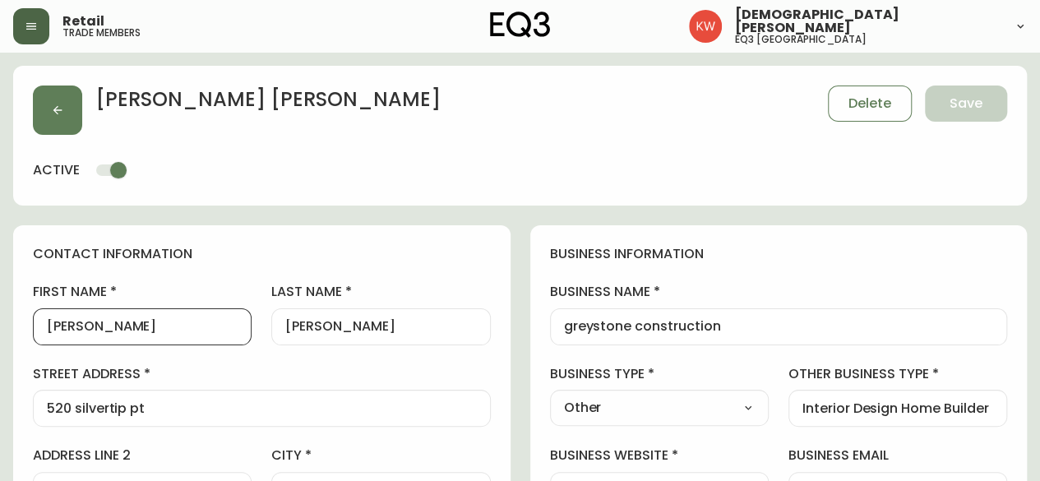
click at [41, 325] on div "irene" at bounding box center [142, 326] width 219 height 37
click at [53, 326] on input "irene" at bounding box center [142, 327] width 191 height 16
type input "Irene"
click at [291, 325] on input "zinkan" at bounding box center [380, 327] width 191 height 16
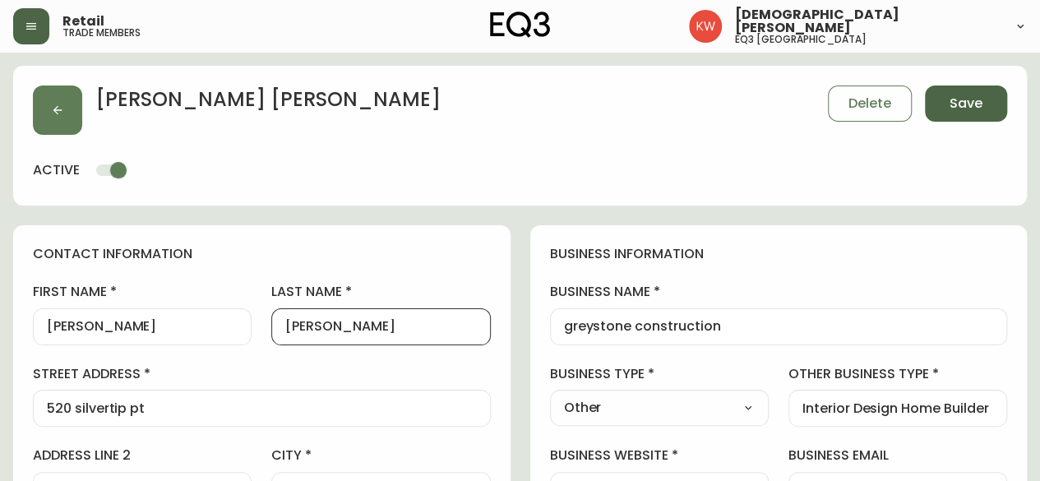
type input "Zinkan"
click at [964, 107] on span "Save" at bounding box center [965, 104] width 33 height 18
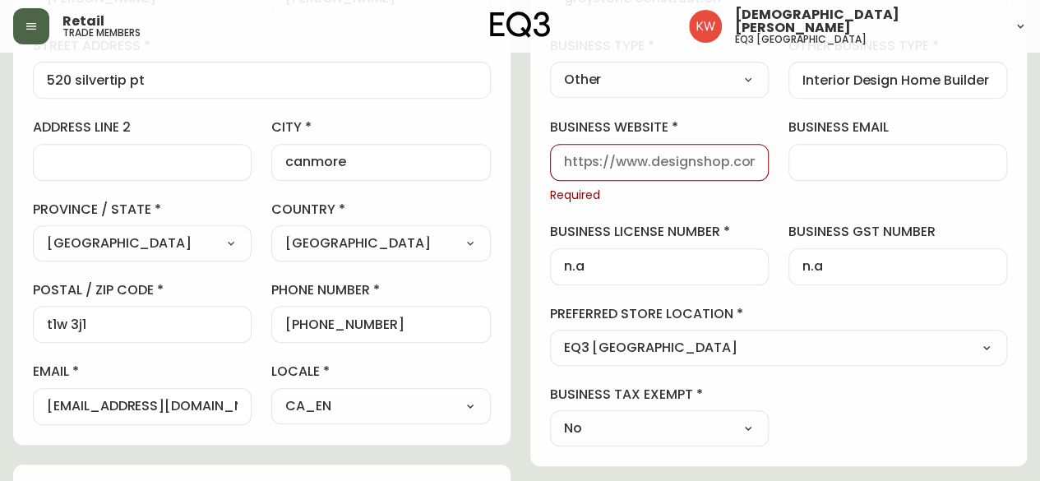
scroll to position [329, 0]
click at [699, 155] on input "business website" at bounding box center [659, 162] width 191 height 16
type input "www.eq3.com"
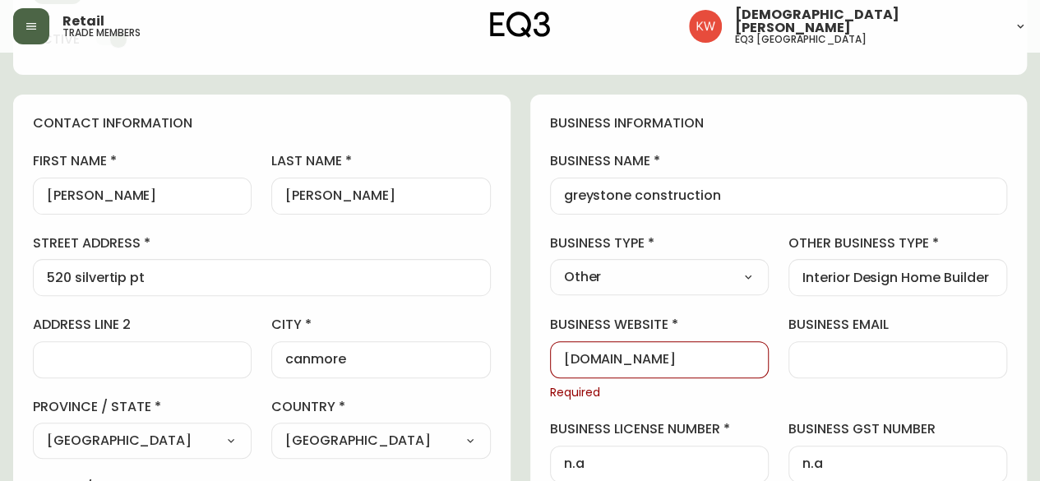
scroll to position [0, 0]
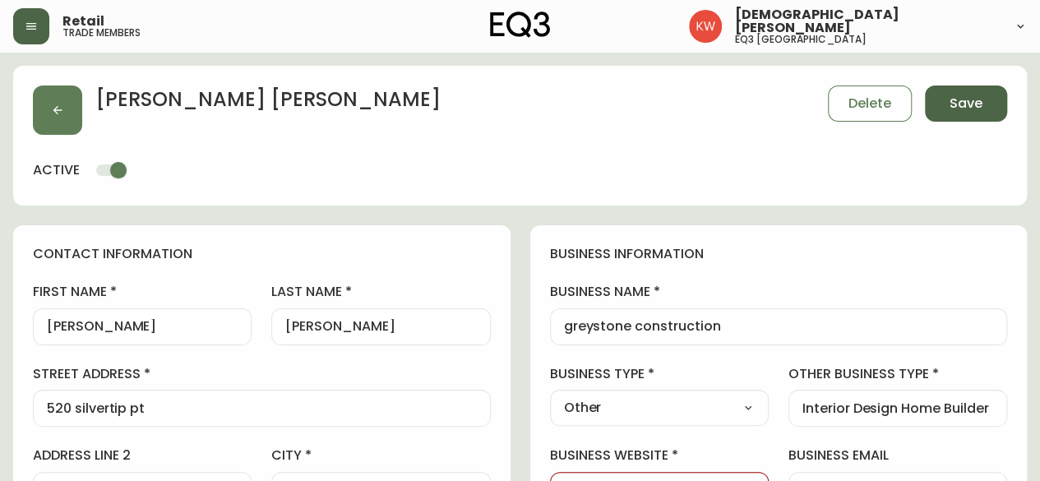
click at [950, 96] on span "Save" at bounding box center [965, 104] width 33 height 18
select select
type input "Other"
select select "Other"
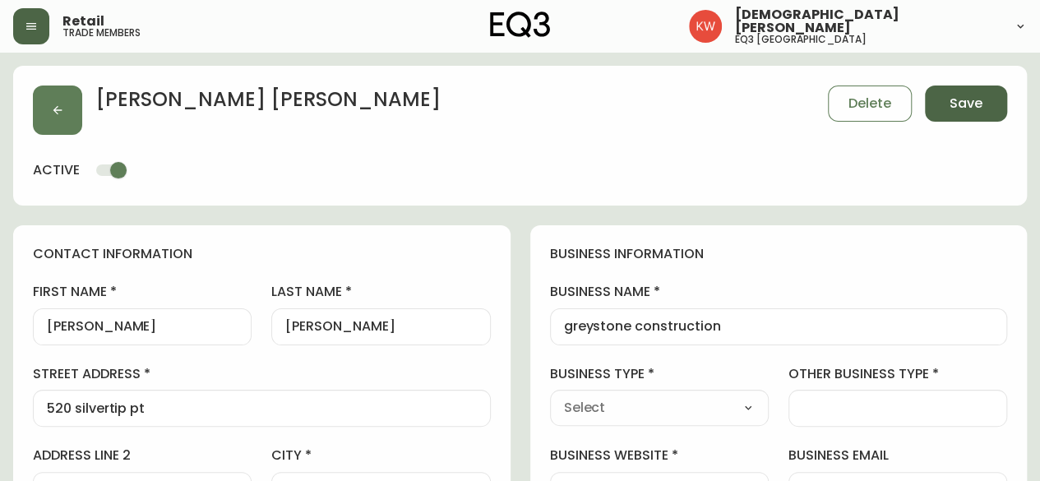
type input "Other"
select select "Other"
type input "Interior Design Home Builder"
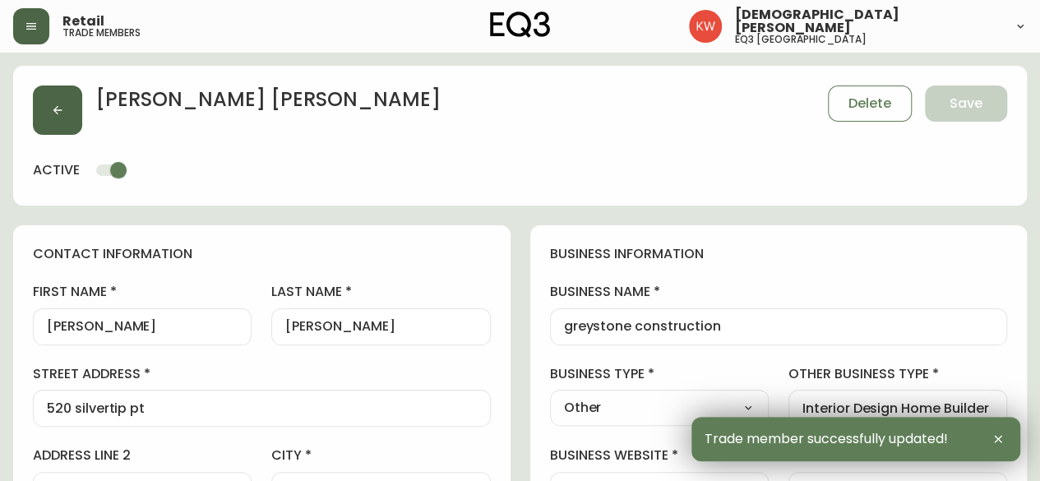
click at [50, 106] on button "button" at bounding box center [57, 109] width 49 height 49
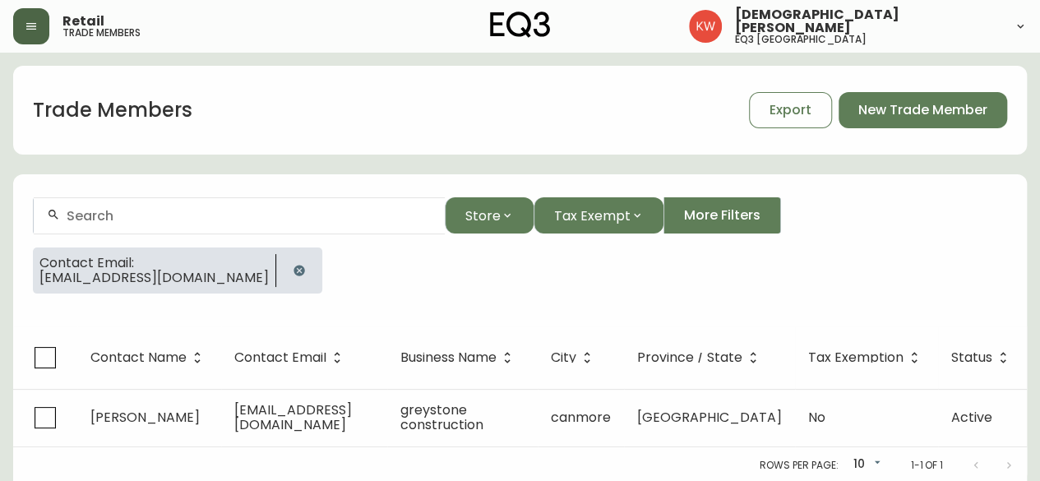
click at [182, 221] on input "text" at bounding box center [249, 216] width 365 height 16
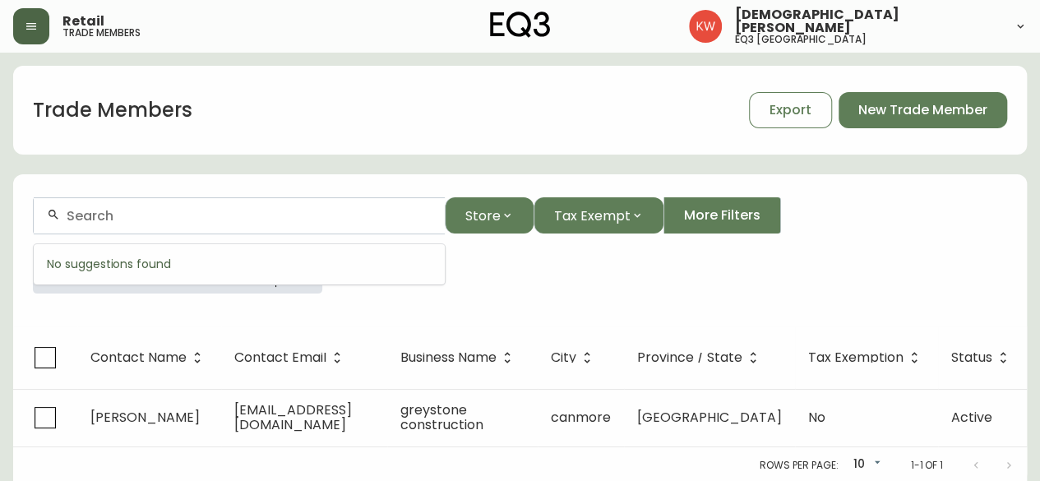
paste input "mabish_86@hotmail.com"
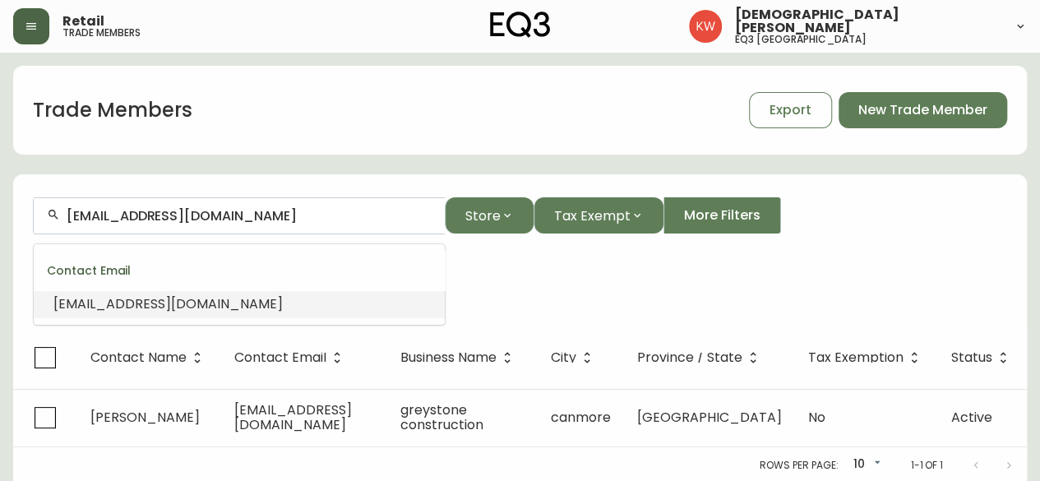
click at [182, 306] on span "mabish_86@hotmail.com" at bounding box center [167, 303] width 229 height 19
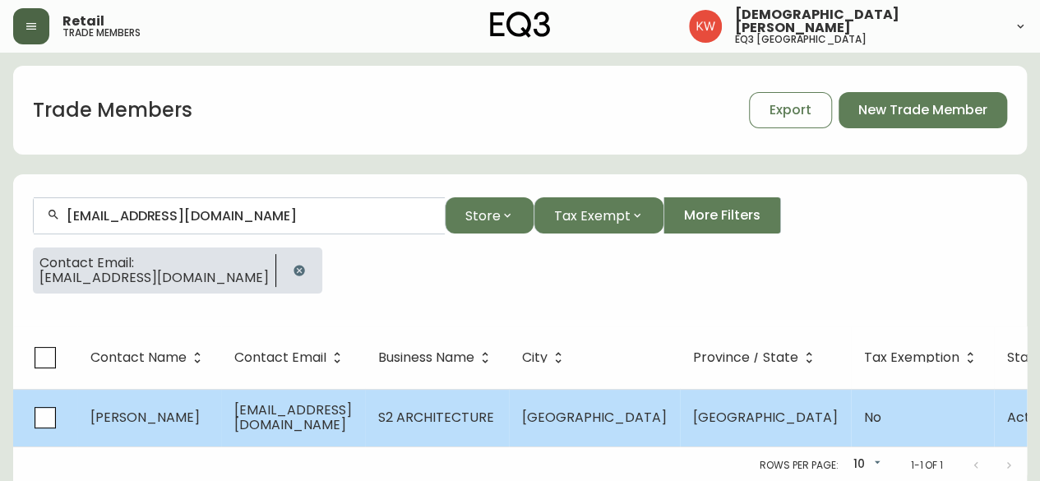
type input "mabish_86@hotmail.com"
click at [155, 409] on span "FERNANDEZ ASHISH" at bounding box center [144, 417] width 109 height 19
select select "AB"
select select "CA"
select select "CA_EN"
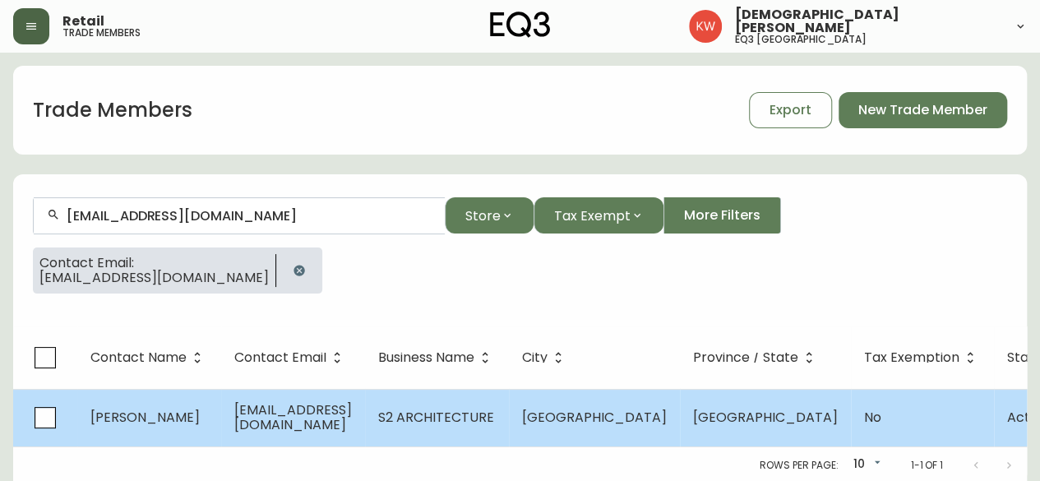
select select "Other"
select select "false"
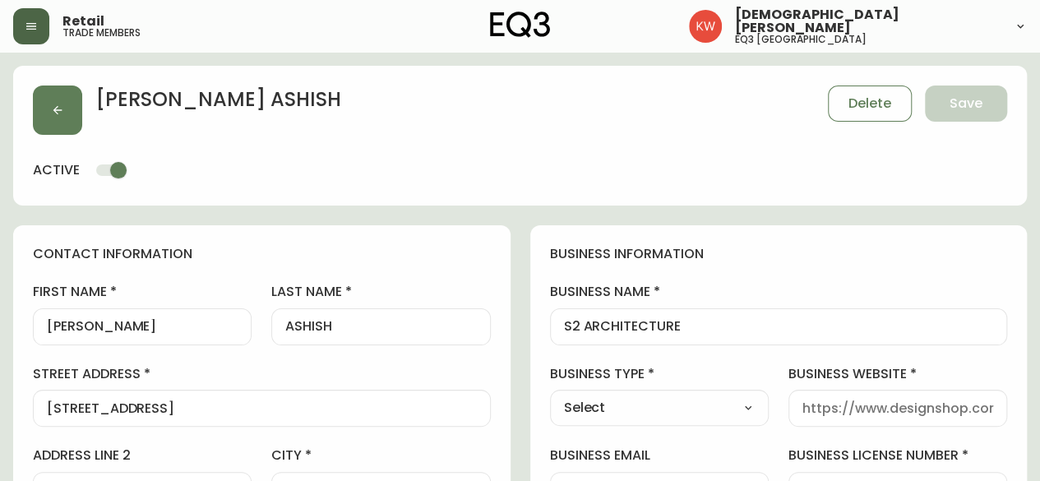
type input "EQ3 Calgary"
select select "cjw10z96m00006gs08l3o91tv"
drag, startPoint x: 342, startPoint y: 328, endPoint x: 312, endPoint y: 328, distance: 29.6
click at [312, 328] on input "ASHISH" at bounding box center [380, 327] width 191 height 16
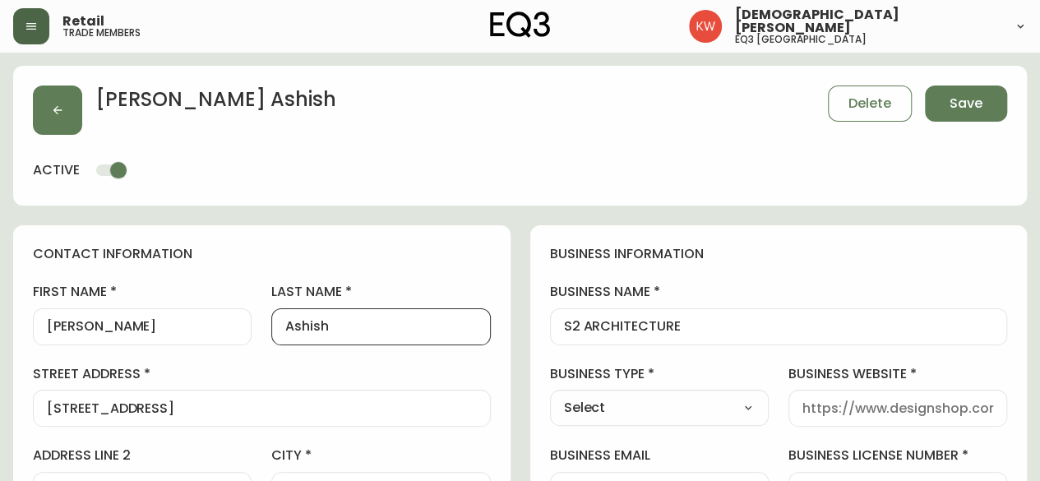
type input "Ashish"
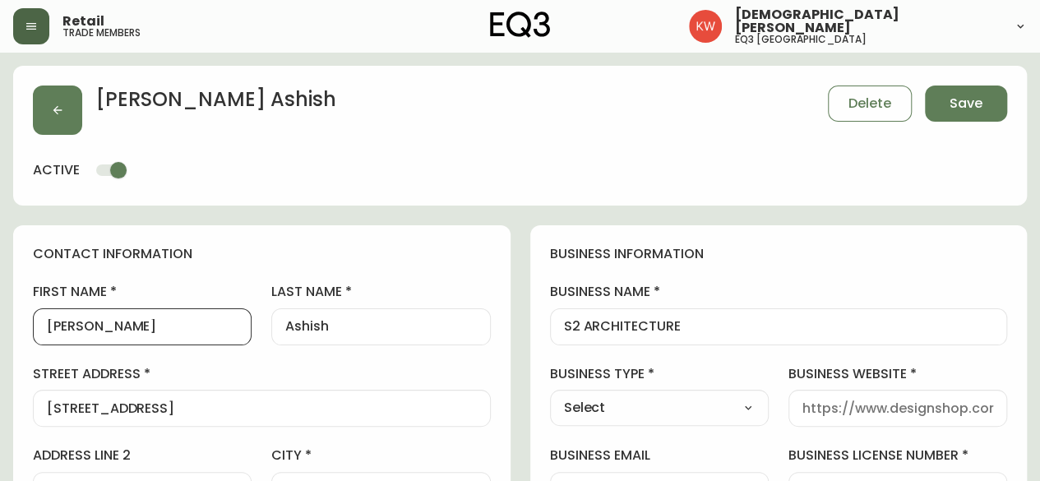
drag, startPoint x: 131, startPoint y: 329, endPoint x: 94, endPoint y: 329, distance: 37.0
click at [94, 329] on input "FERNANDEZ" at bounding box center [142, 327] width 191 height 16
drag, startPoint x: 96, startPoint y: 328, endPoint x: 71, endPoint y: 330, distance: 25.6
click at [71, 330] on input "FERNANdez" at bounding box center [142, 327] width 191 height 16
click at [69, 325] on input "FERnandez" at bounding box center [142, 327] width 191 height 16
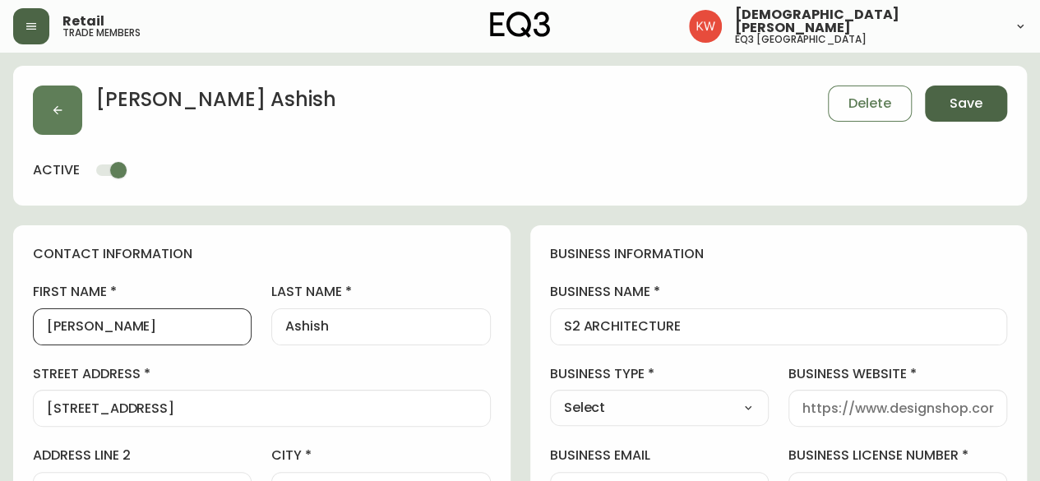
type input "Fernandez"
click at [965, 98] on span "Save" at bounding box center [965, 104] width 33 height 18
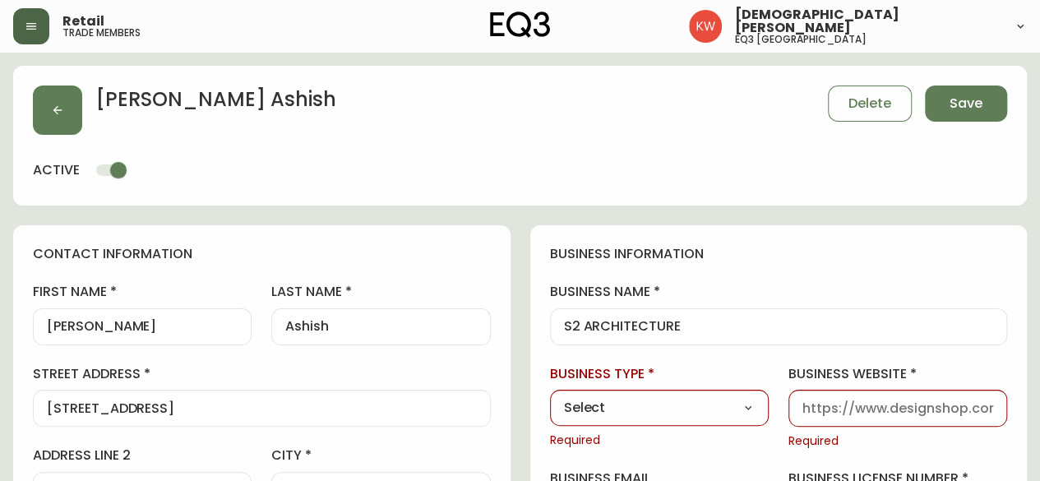
click at [717, 410] on select "Select Interior Designer Architect Home Builder Contractor Real Estate Agent Ho…" at bounding box center [659, 407] width 219 height 25
select select "Architect"
click at [550, 395] on select "Select Interior Designer Architect Home Builder Contractor Real Estate Agent Ho…" at bounding box center [659, 407] width 219 height 25
type input "Architect"
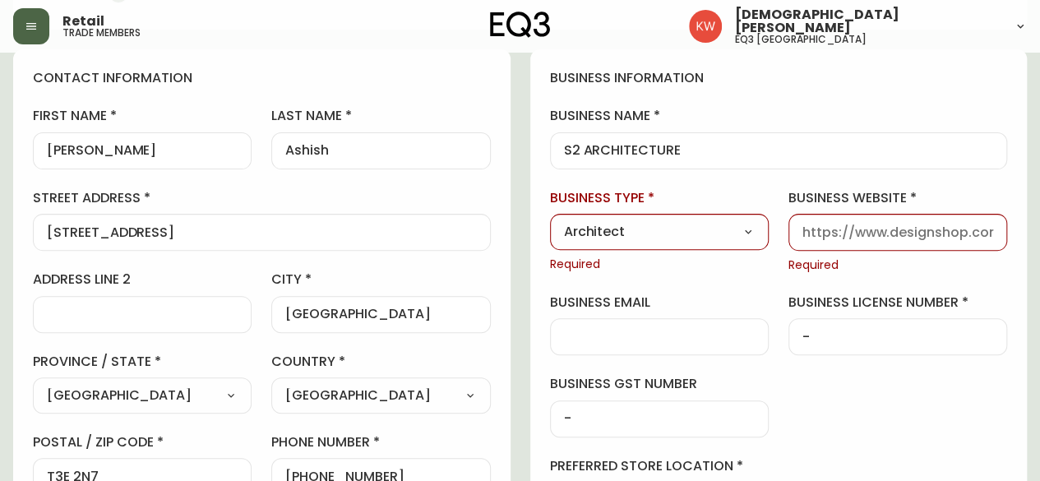
scroll to position [164, 0]
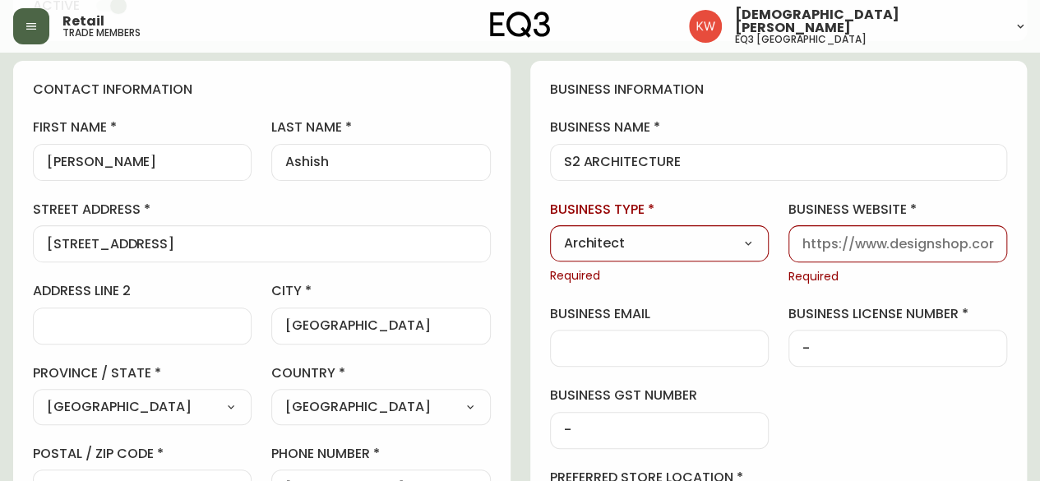
click at [914, 252] on div at bounding box center [897, 243] width 219 height 37
click at [918, 244] on input "business website" at bounding box center [897, 244] width 191 height 16
type input "www.eq3.com"
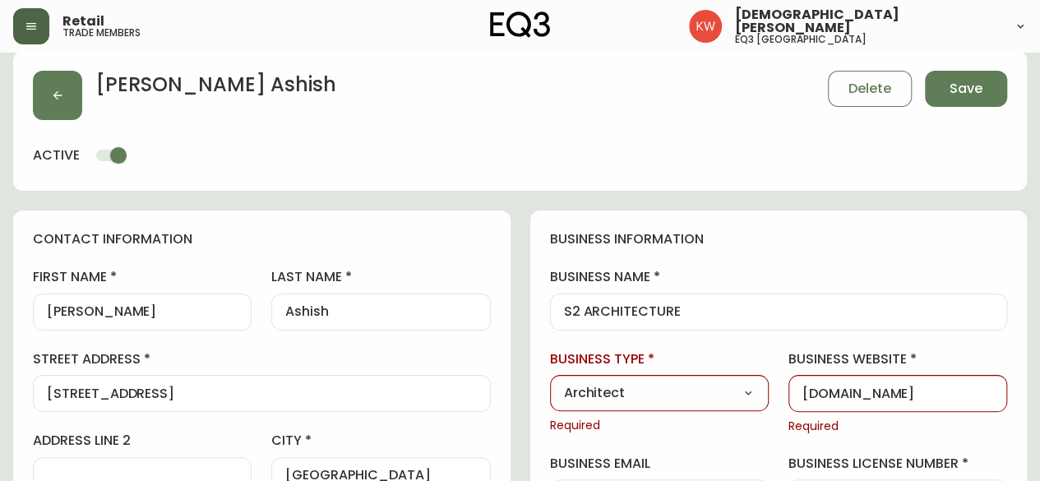
scroll to position [0, 0]
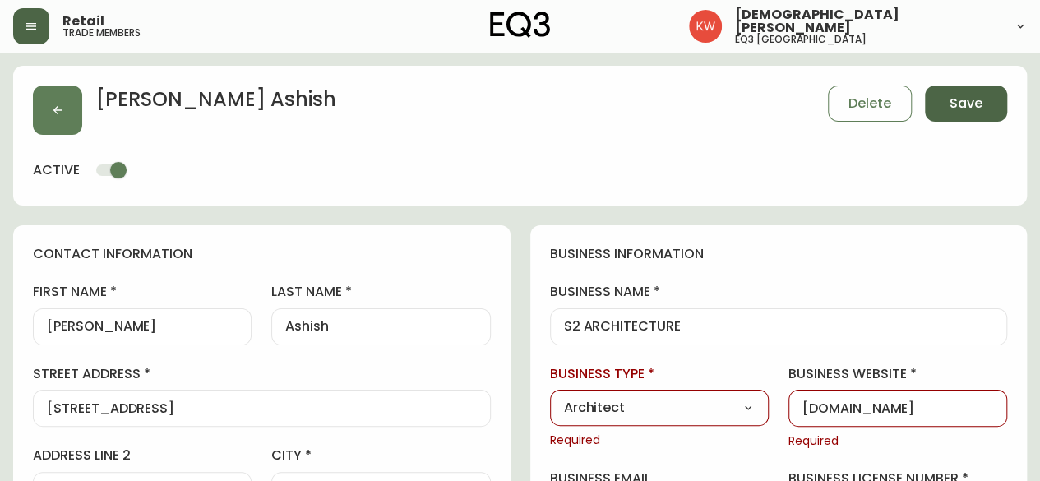
click at [960, 100] on span "Save" at bounding box center [965, 104] width 33 height 18
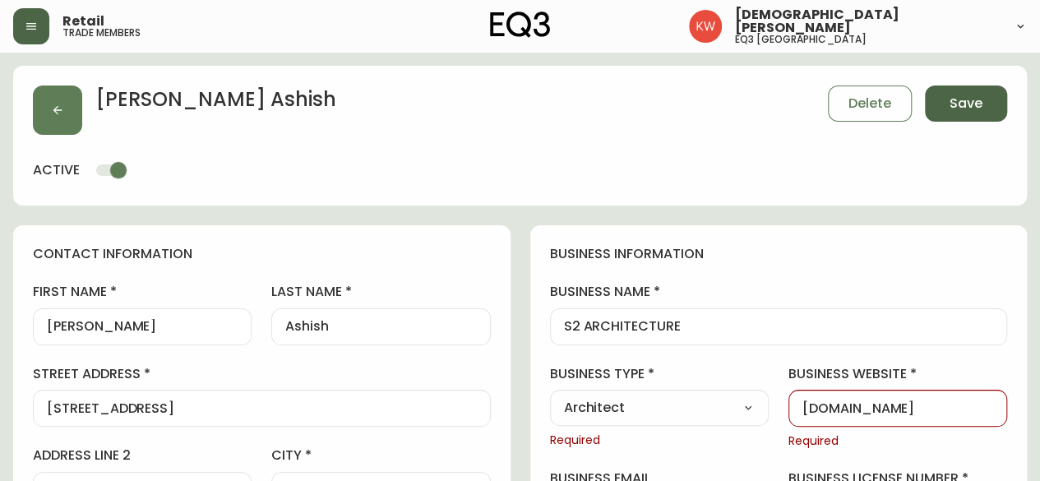
select select
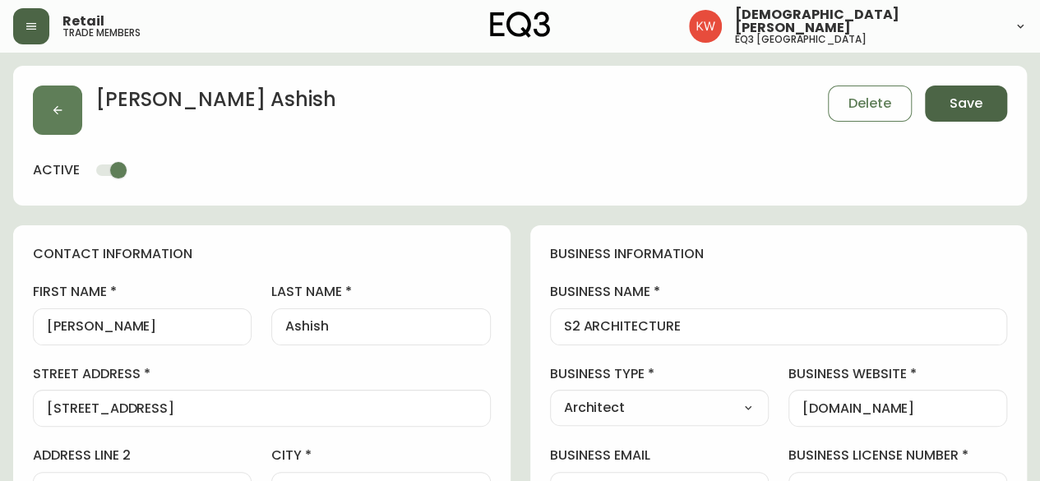
type input "Other"
select select "Other"
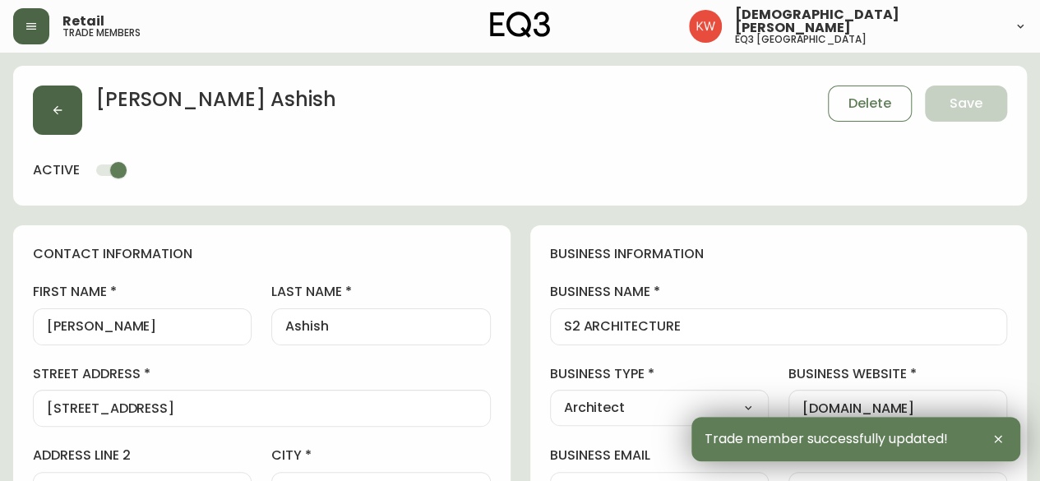
click at [53, 113] on icon "button" at bounding box center [57, 110] width 13 height 13
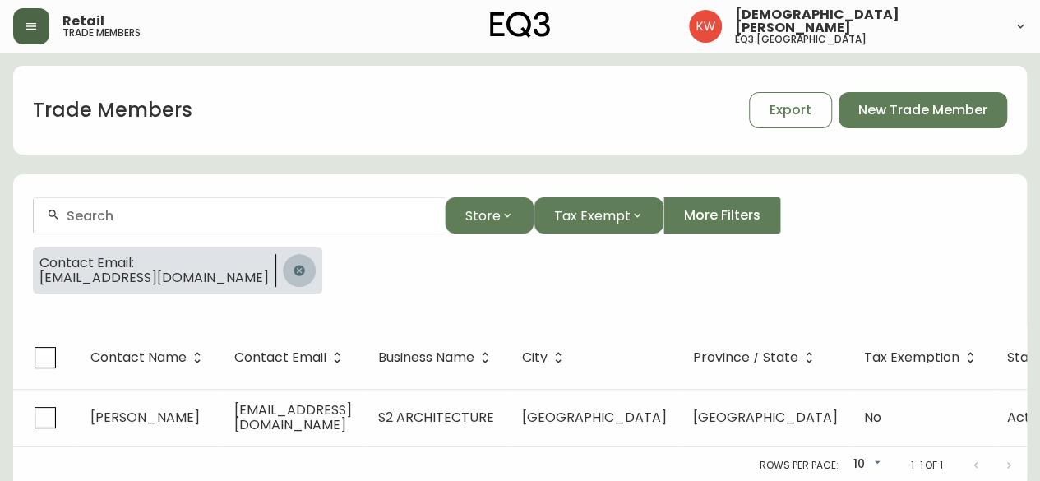
drag, startPoint x: 240, startPoint y: 269, endPoint x: 226, endPoint y: 233, distance: 38.0
click at [293, 268] on icon "button" at bounding box center [298, 270] width 11 height 11
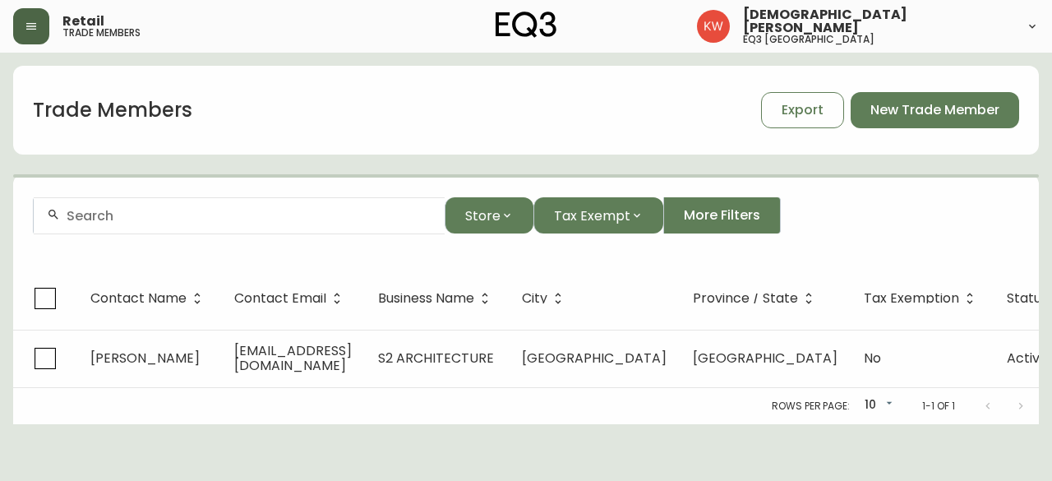
click at [221, 227] on div at bounding box center [239, 215] width 411 height 37
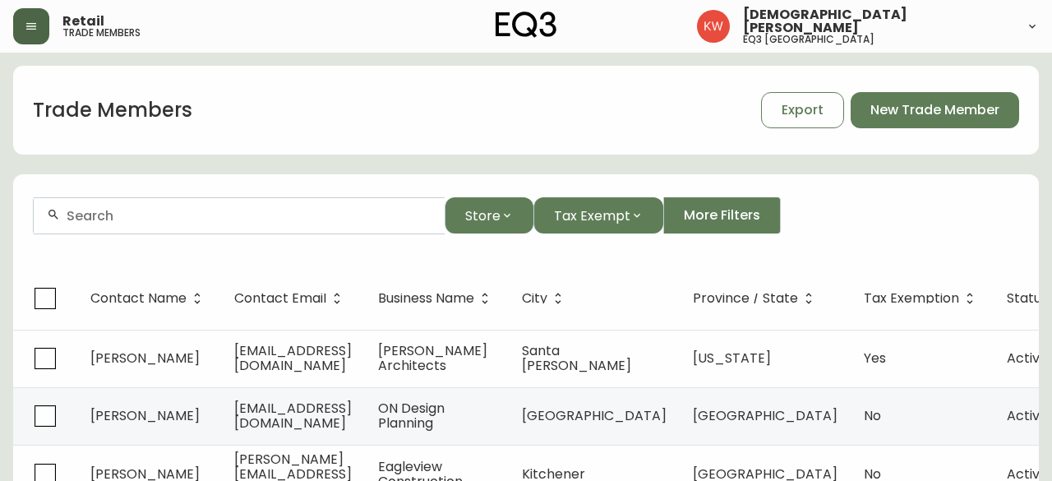
paste input "sherrilynr@lifestylehomes.ca"
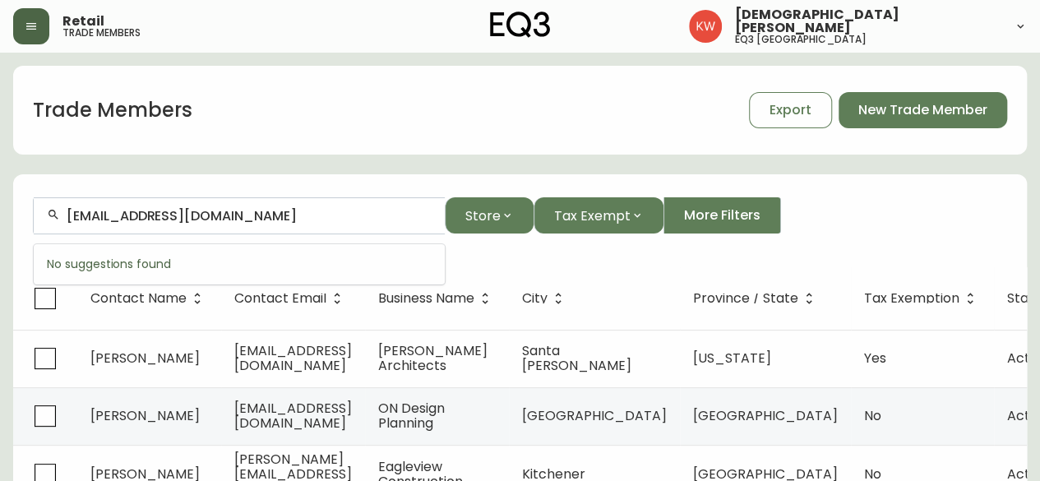
type input "sherrilynr@lifestylehomes.ca"
